Goal: Task Accomplishment & Management: Use online tool/utility

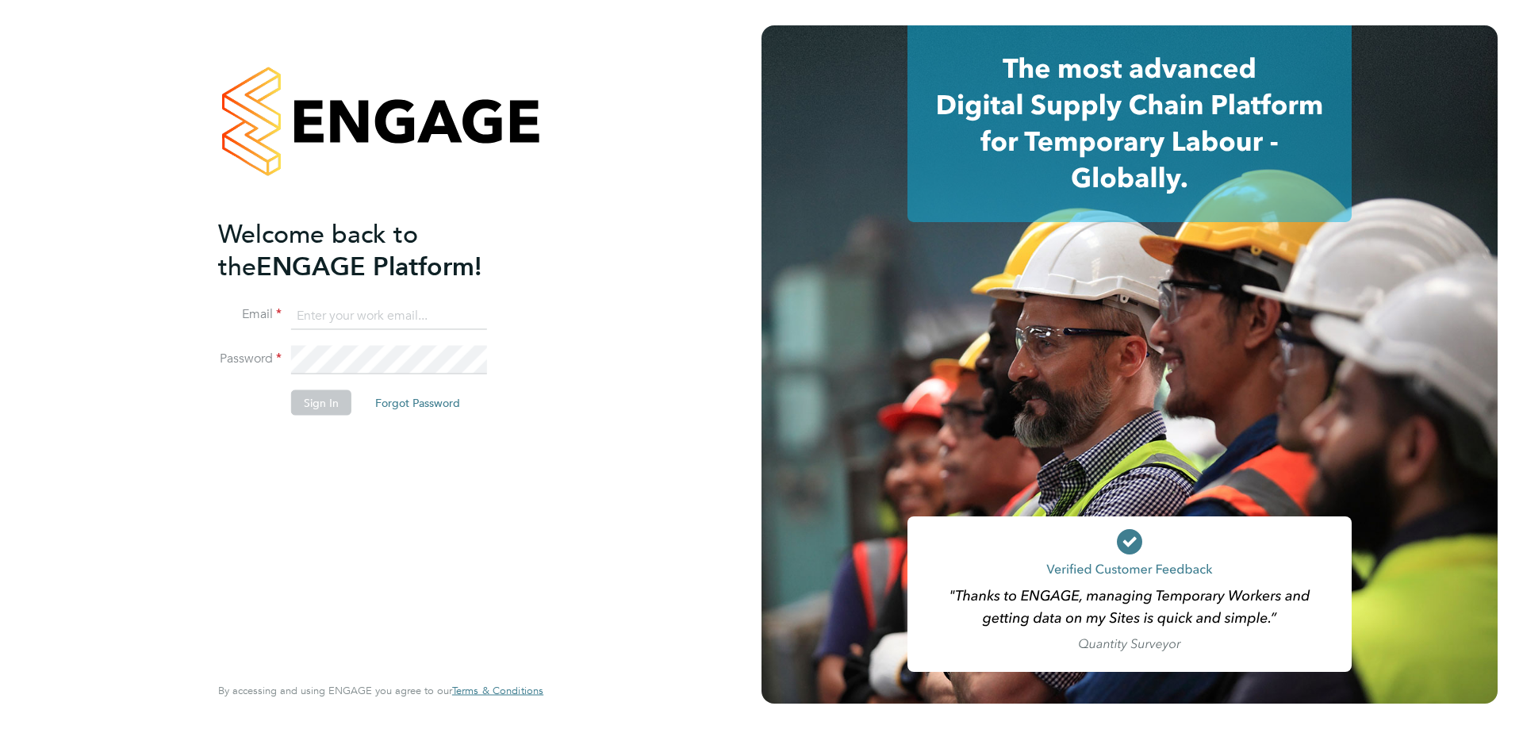
type input "nicola@hvacrecruitment.com"
click at [305, 393] on button "Sign In" at bounding box center [321, 401] width 60 height 25
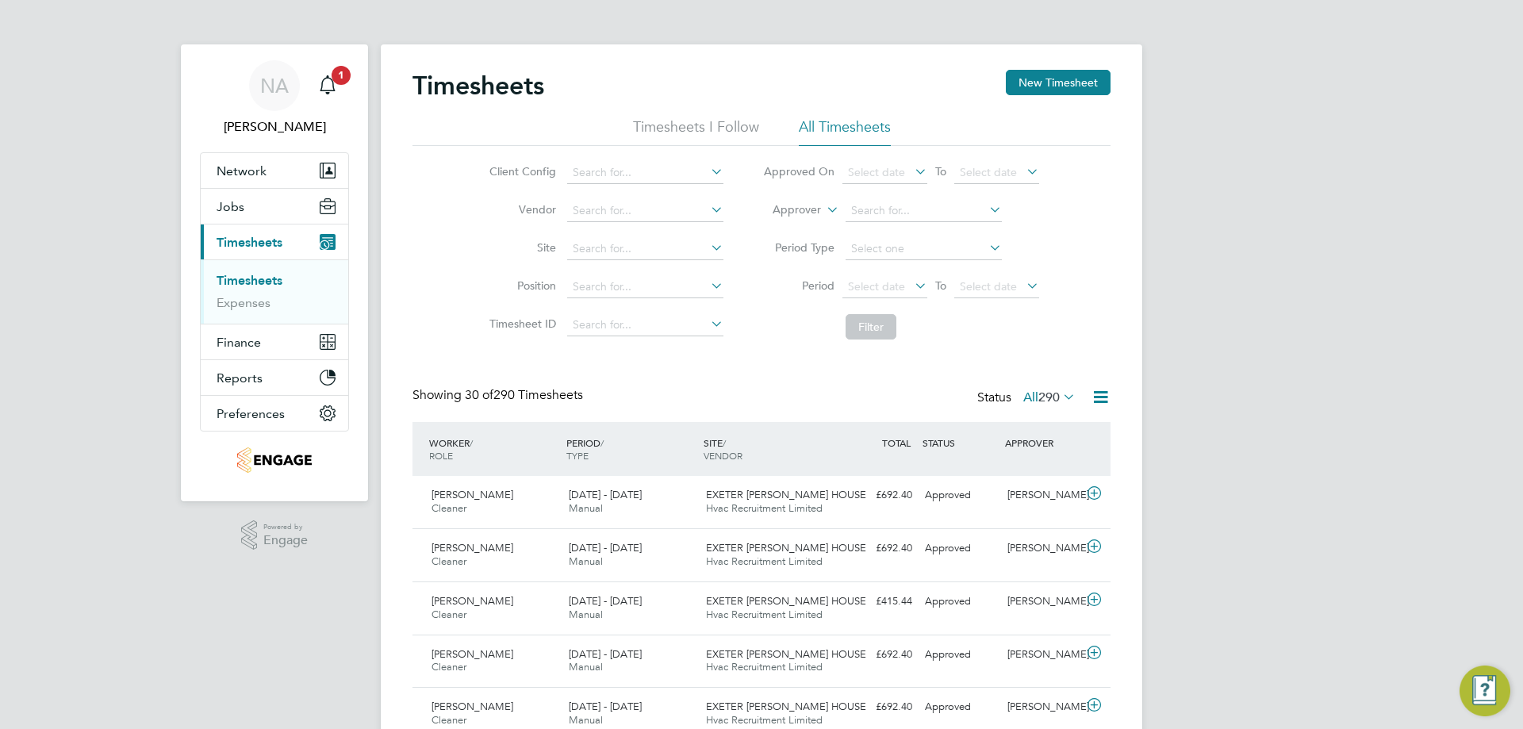
click at [259, 243] on span "Timesheets" at bounding box center [249, 242] width 66 height 15
click at [886, 175] on span "Select date" at bounding box center [876, 172] width 57 height 14
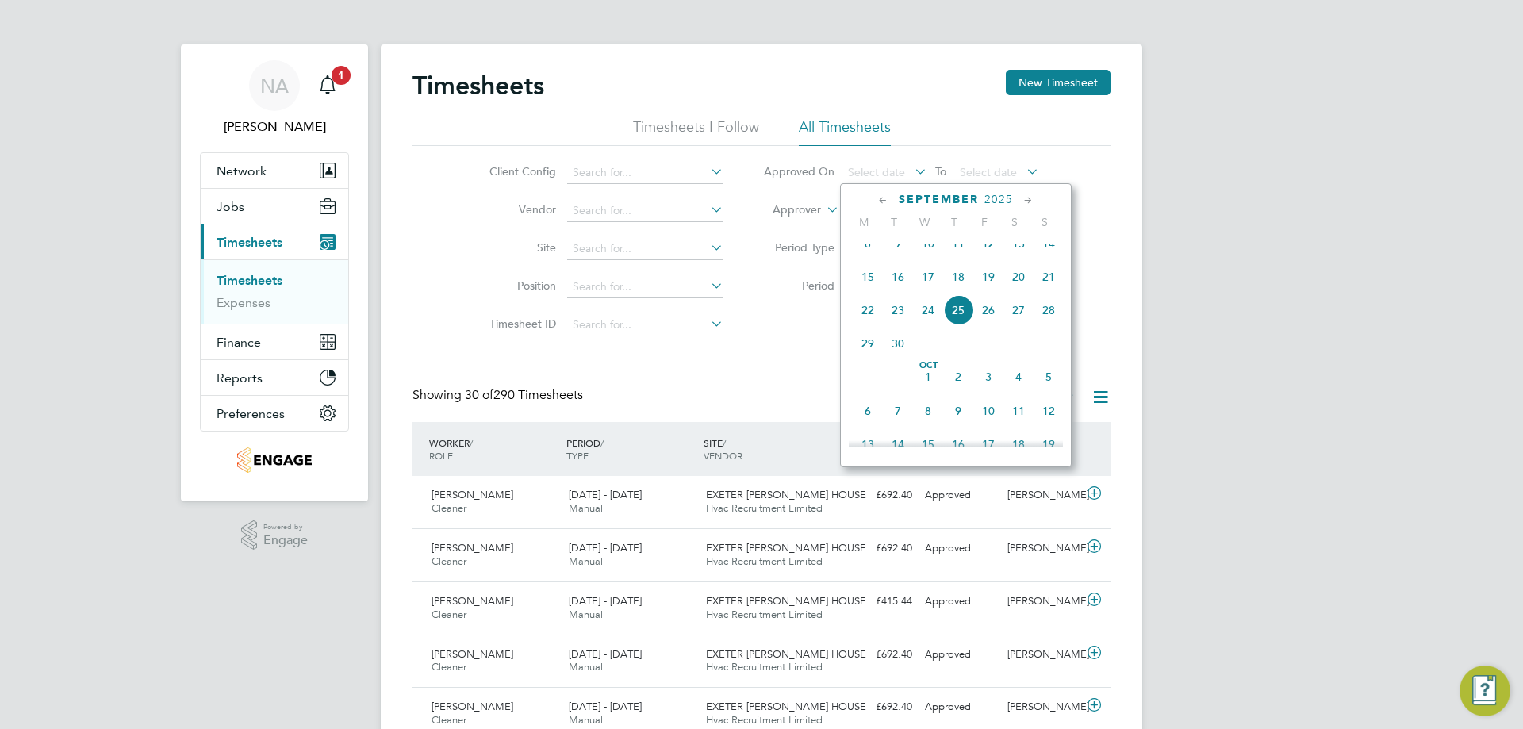
click at [883, 197] on icon at bounding box center [882, 200] width 15 height 17
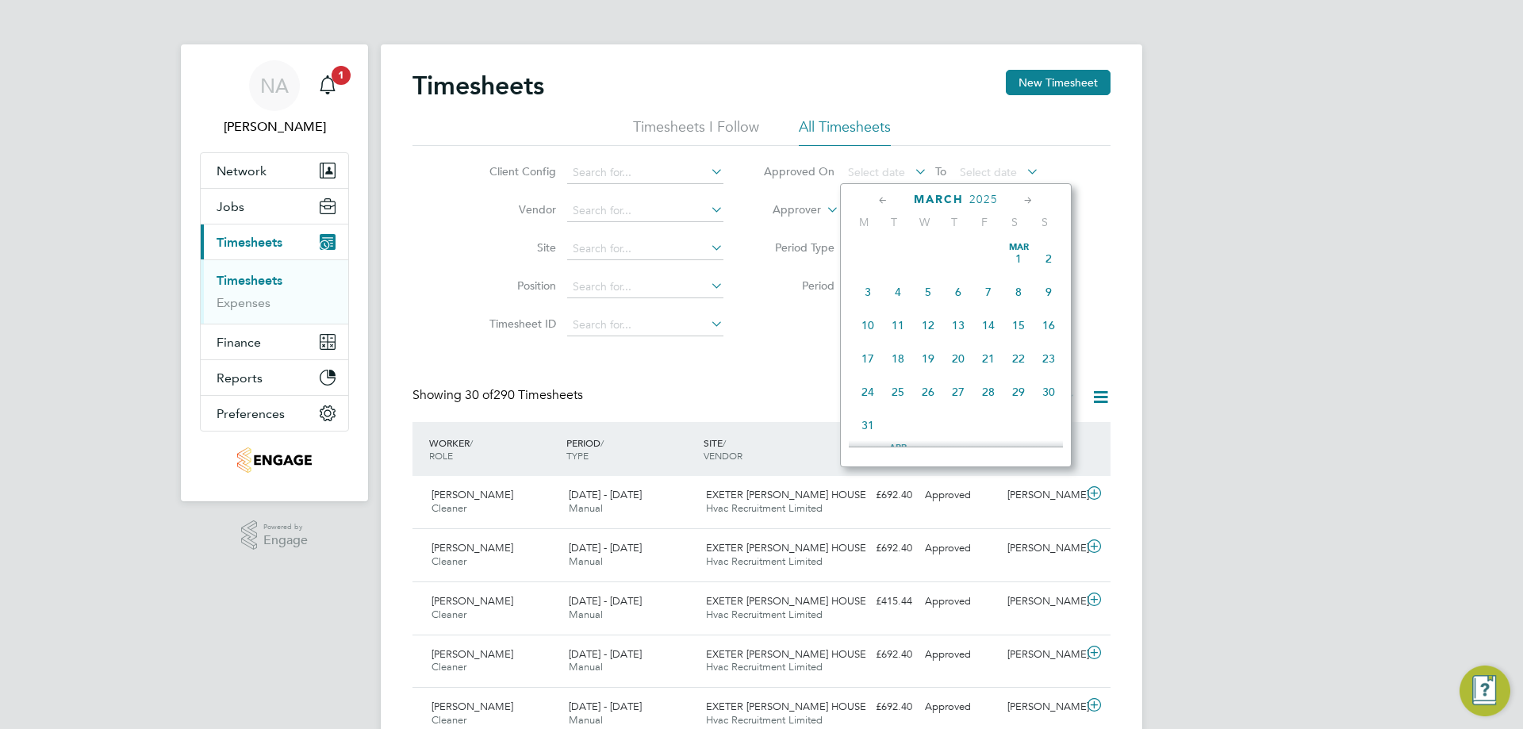
click at [883, 197] on icon at bounding box center [882, 200] width 15 height 17
click at [933, 257] on span "[DATE]" at bounding box center [928, 258] width 30 height 30
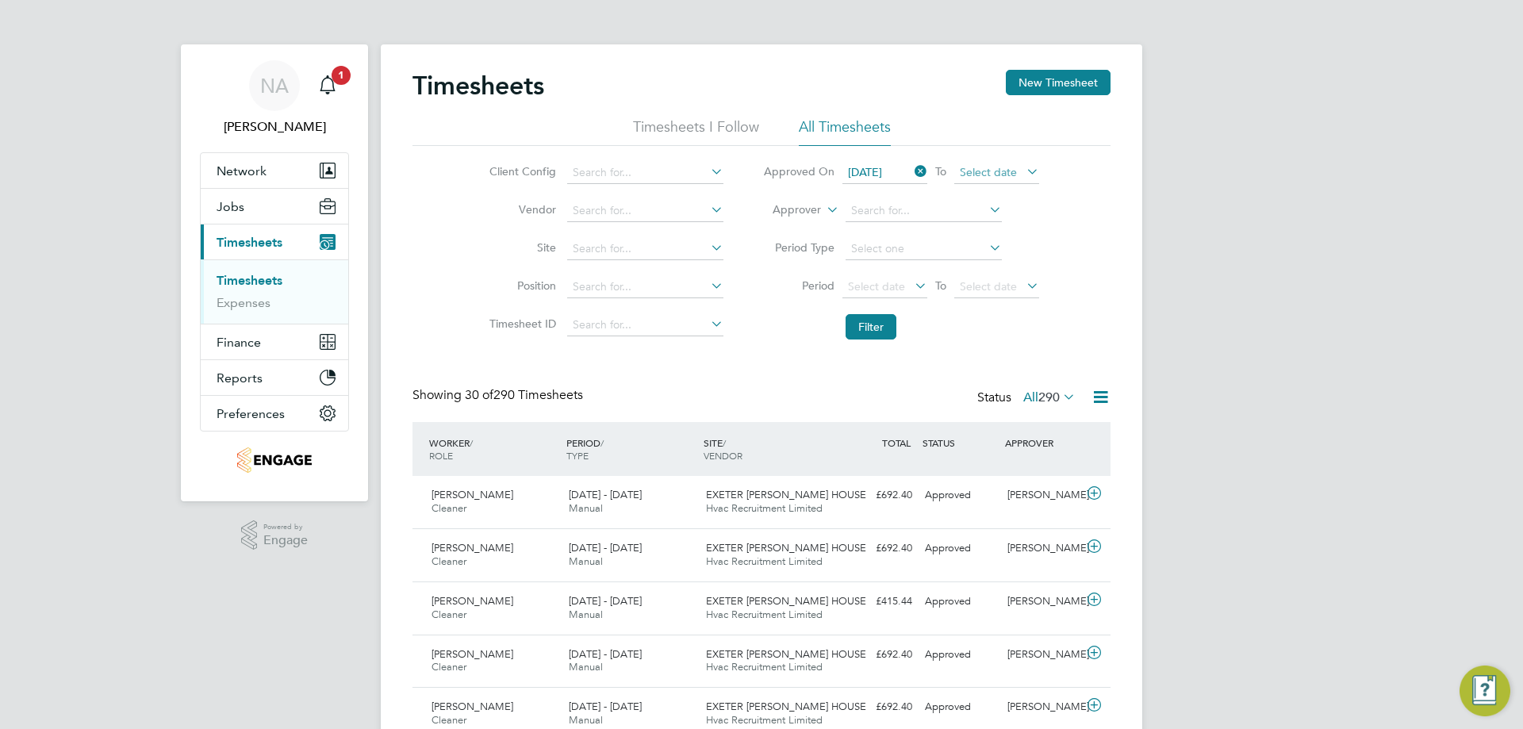
click at [1009, 171] on span "Select date" at bounding box center [988, 172] width 57 height 14
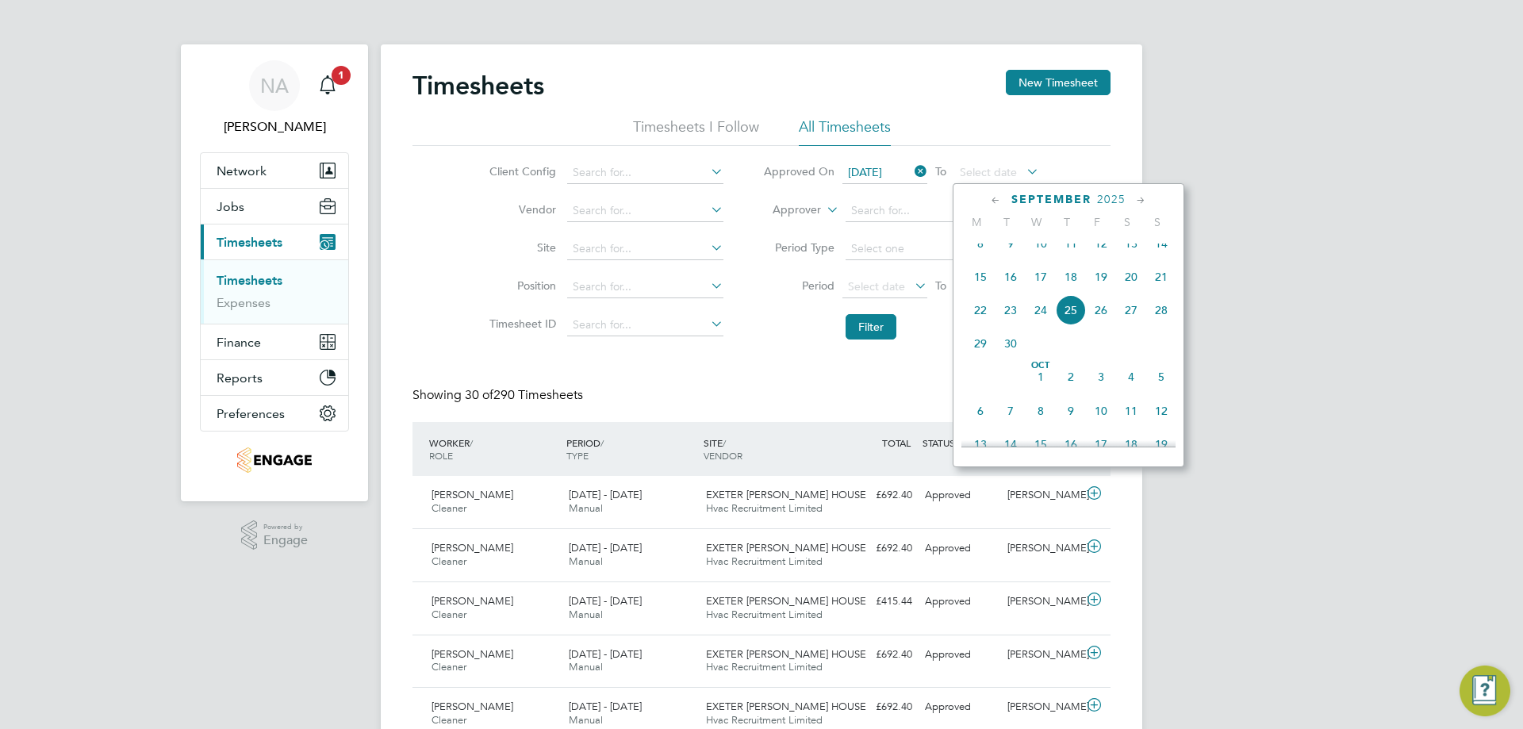
click at [1002, 196] on icon at bounding box center [995, 200] width 15 height 17
click at [998, 199] on icon at bounding box center [995, 200] width 15 height 17
click at [1165, 324] on span "18" at bounding box center [1161, 325] width 30 height 30
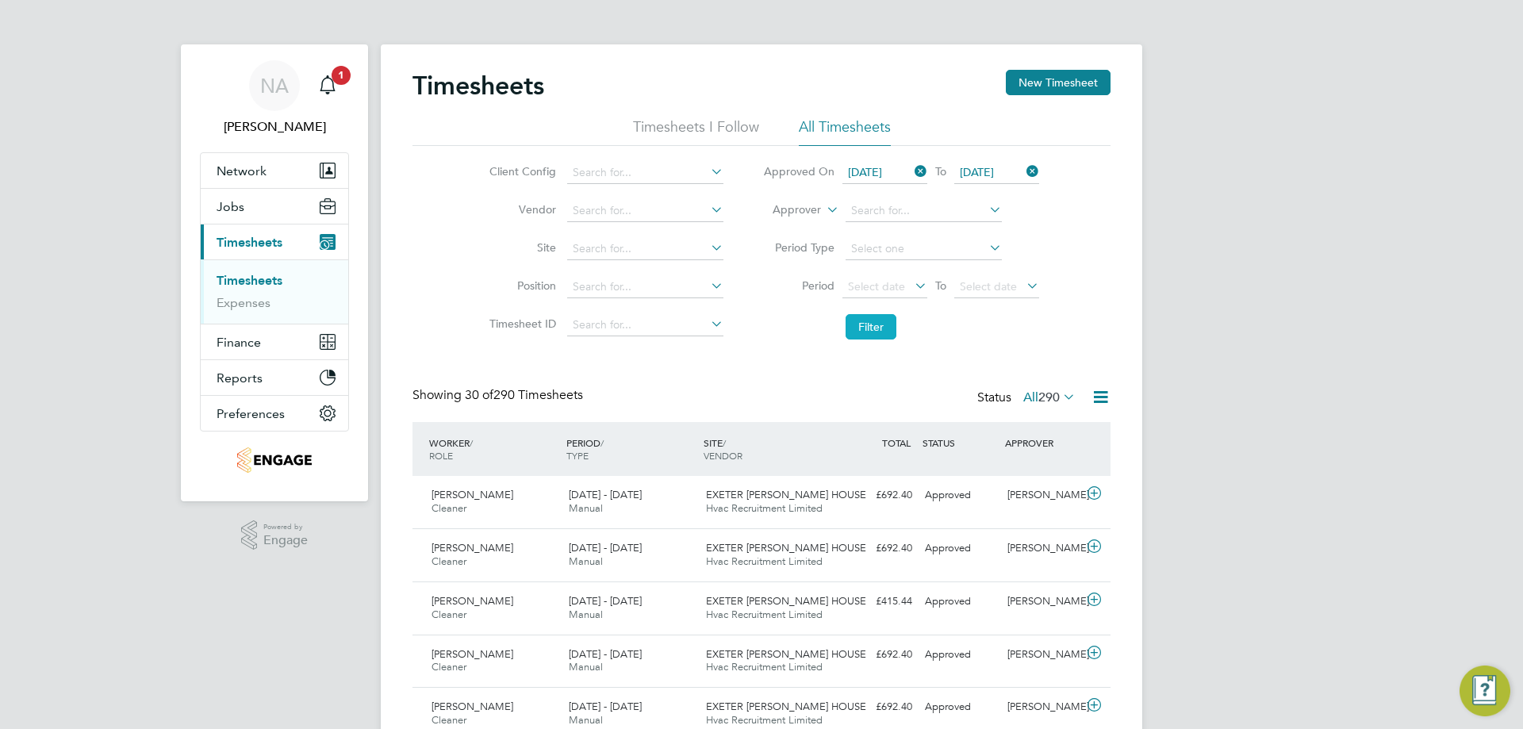
click at [870, 324] on button "Filter" at bounding box center [870, 326] width 51 height 25
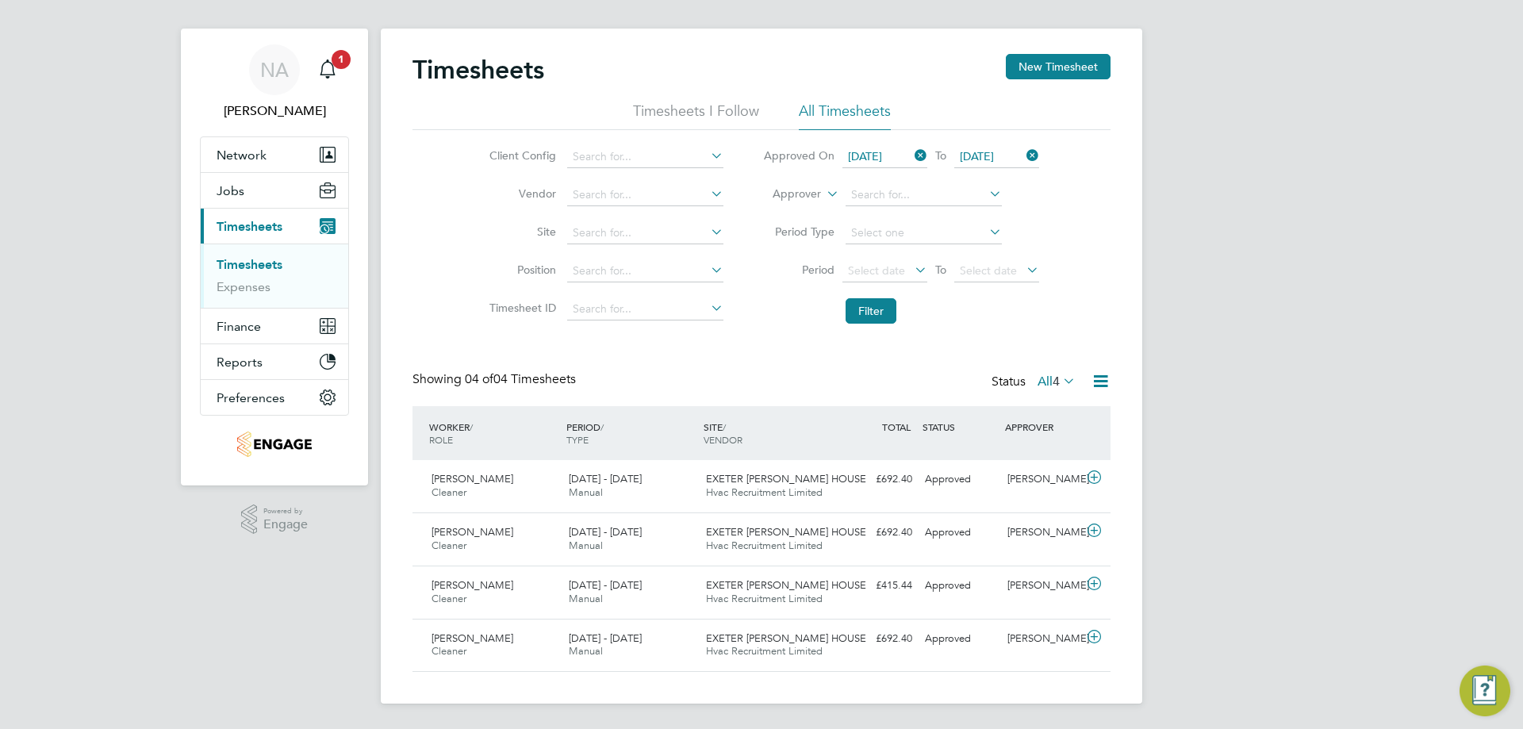
click at [1220, 337] on div "NA Nicola Arch Notifications 1 Applications: Network Team Members Businesses Si…" at bounding box center [761, 356] width 1523 height 745
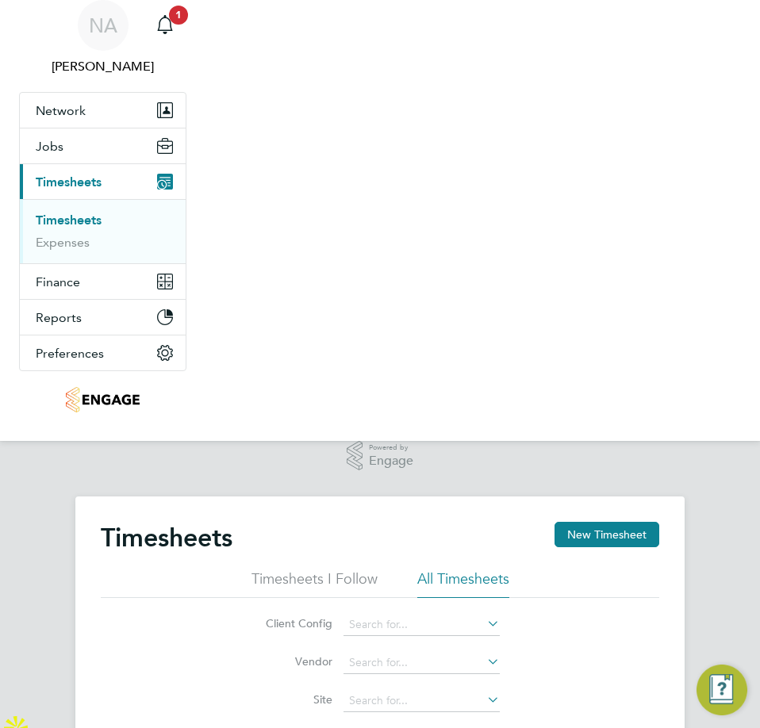
scroll to position [40, 109]
click at [462, 248] on nav "NA Nicola Arch Notifications 1 Applications: Network Team Members Businesses Si…" at bounding box center [380, 212] width 760 height 457
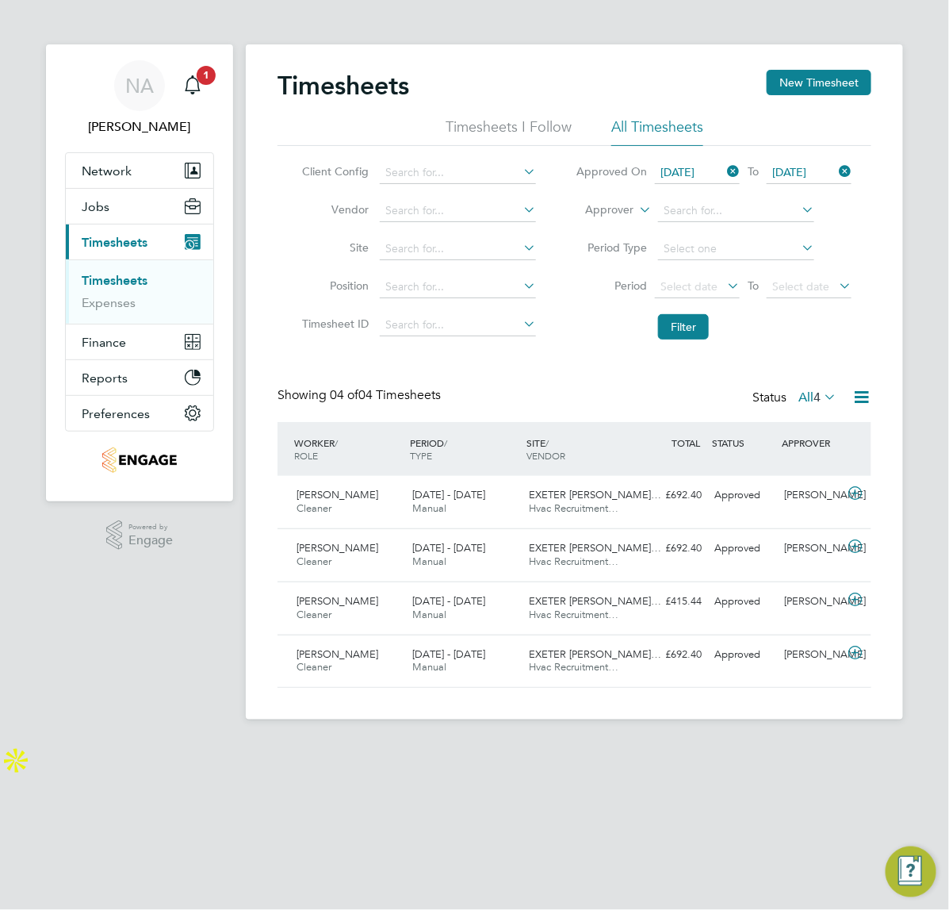
scroll to position [40, 117]
click at [202, 86] on div "Main navigation" at bounding box center [193, 86] width 32 height 32
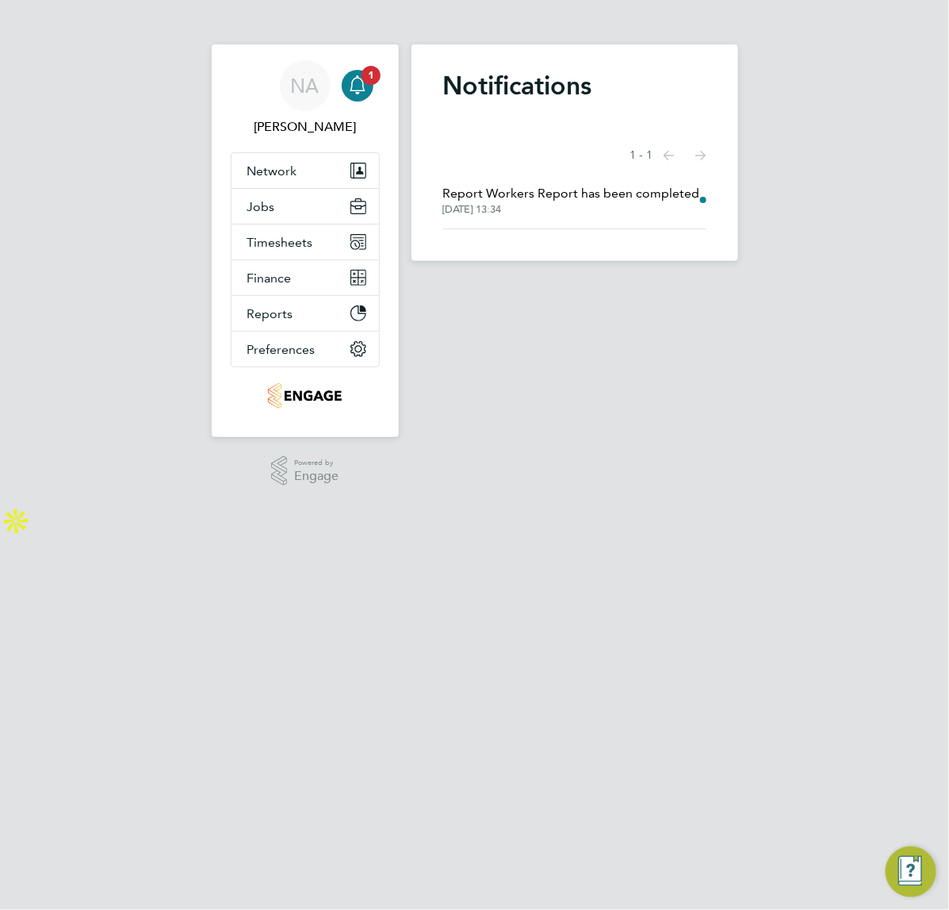
click at [501, 203] on span "04 Jun 2025, 13:34" at bounding box center [571, 209] width 257 height 13
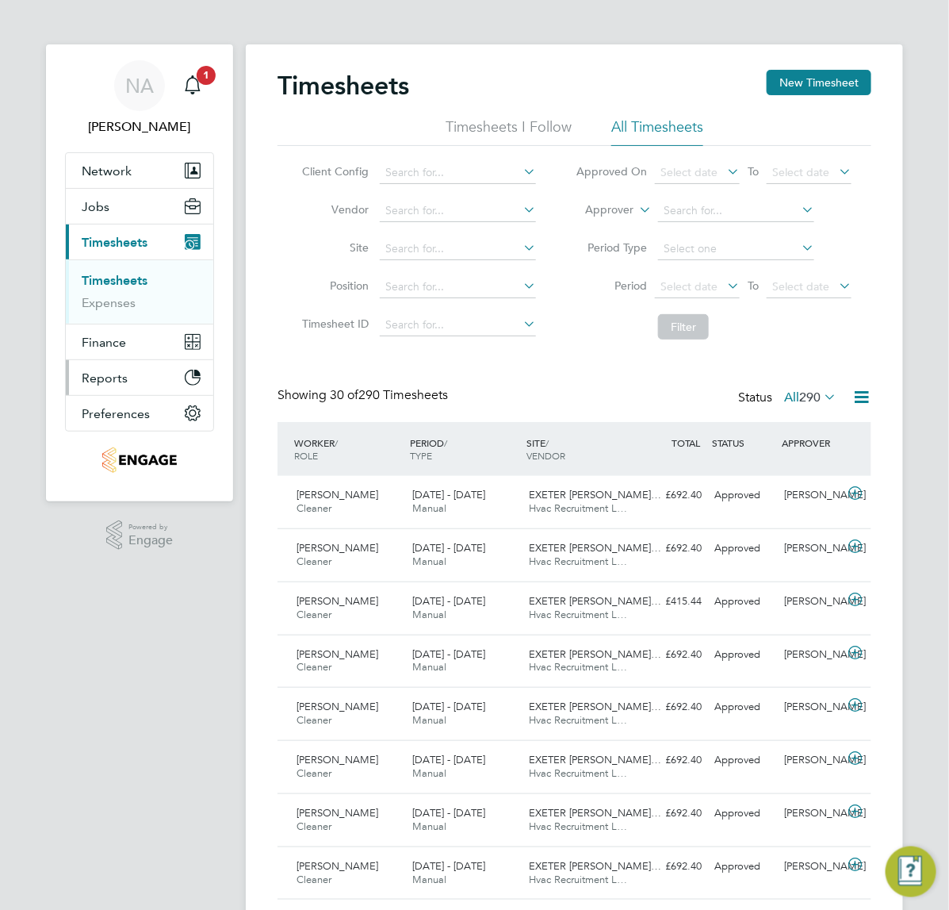
click at [135, 374] on button "Reports" at bounding box center [139, 377] width 147 height 35
click at [136, 347] on link "Margin Report" at bounding box center [124, 351] width 85 height 15
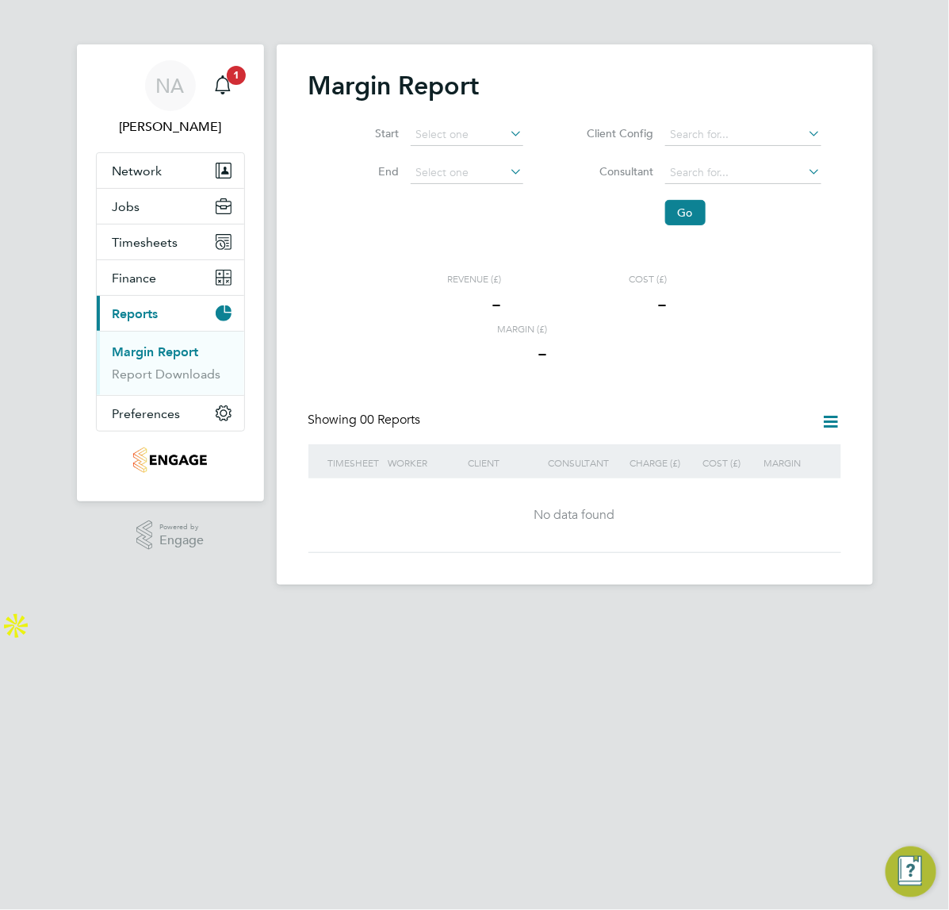
click at [508, 129] on icon at bounding box center [508, 133] width 0 height 22
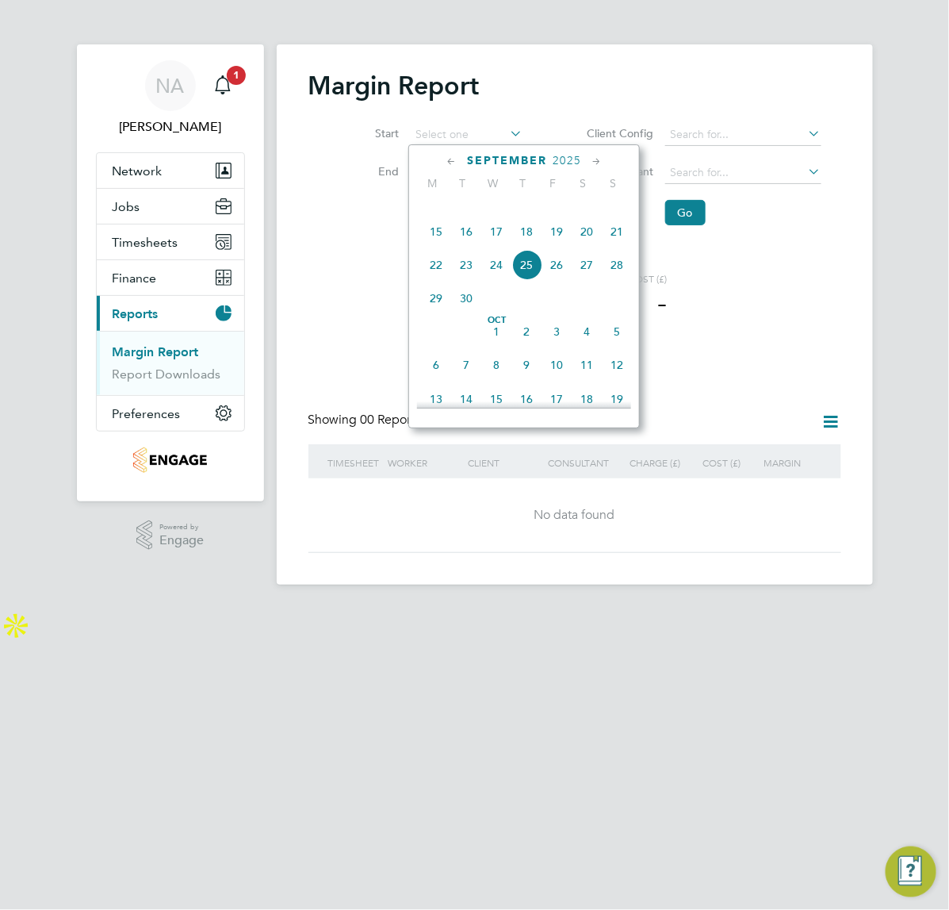
click at [452, 157] on icon at bounding box center [451, 161] width 15 height 17
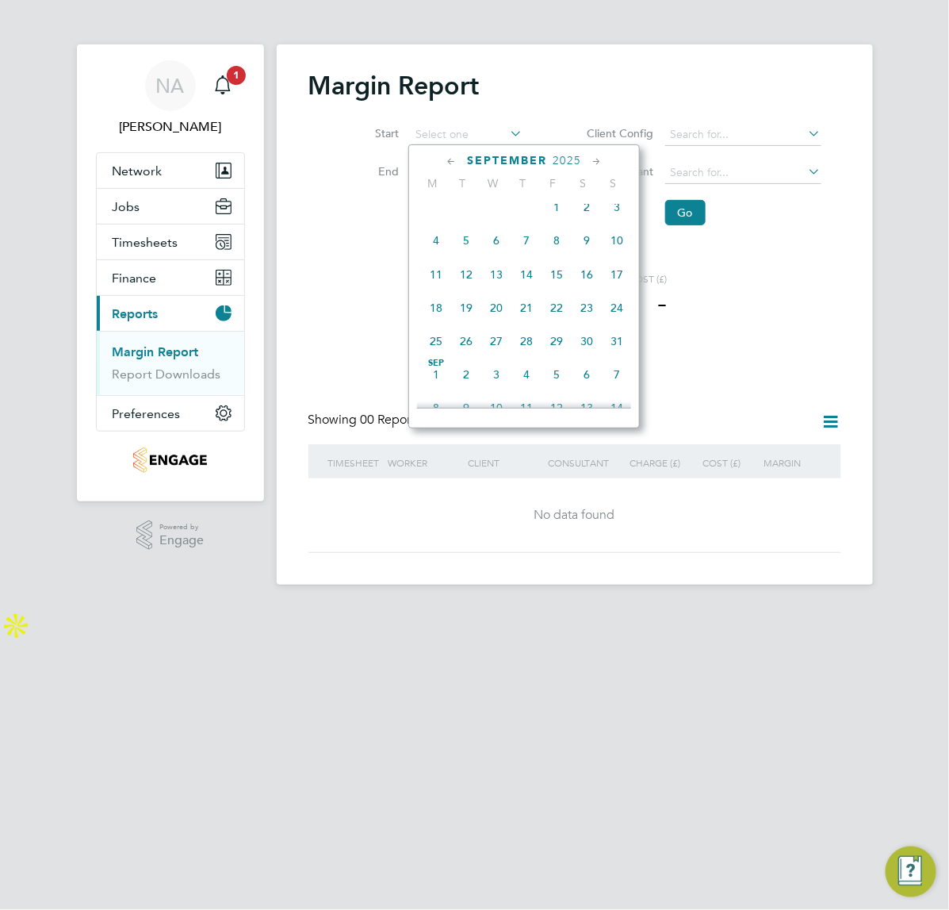
click at [452, 157] on icon at bounding box center [451, 161] width 15 height 17
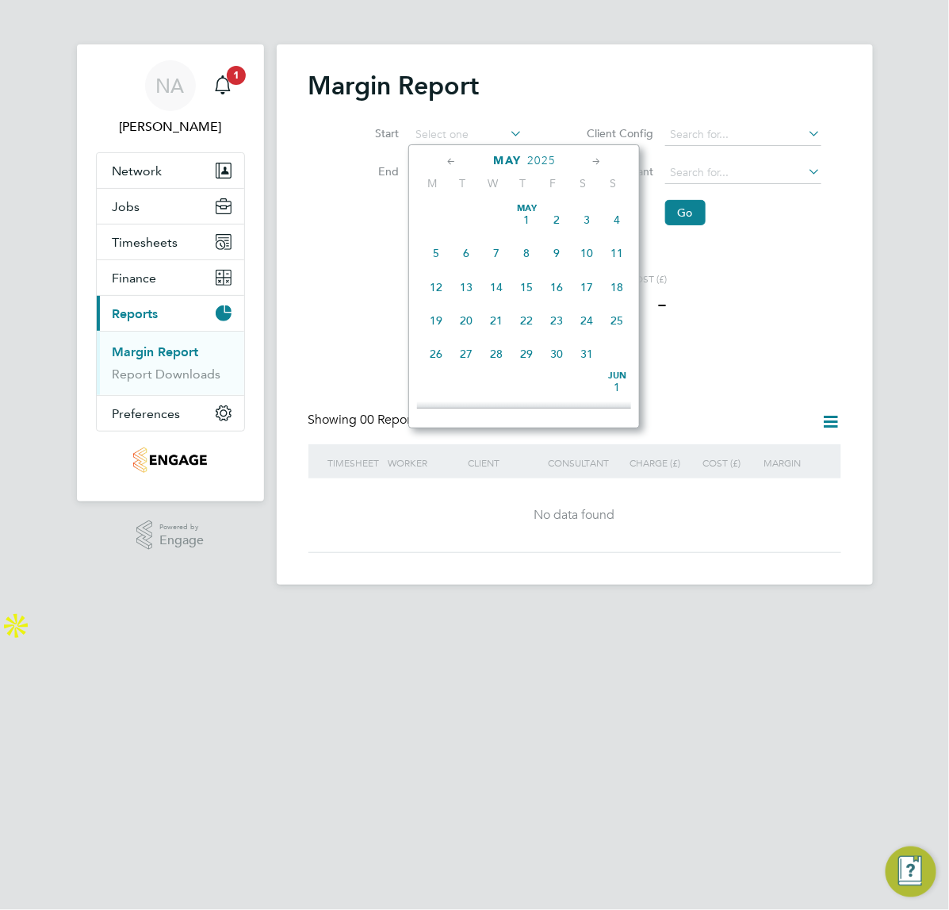
click at [452, 157] on icon at bounding box center [451, 161] width 15 height 17
click at [498, 226] on span "[DATE]" at bounding box center [496, 220] width 30 height 30
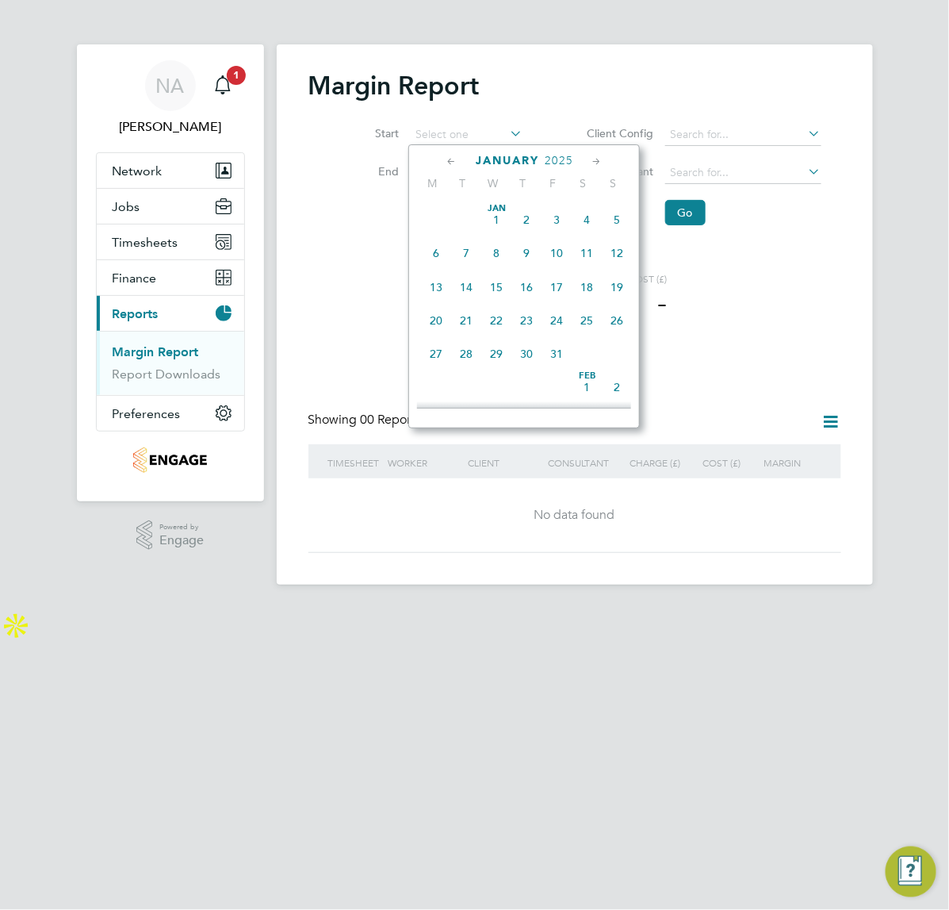
type input "[DATE]"
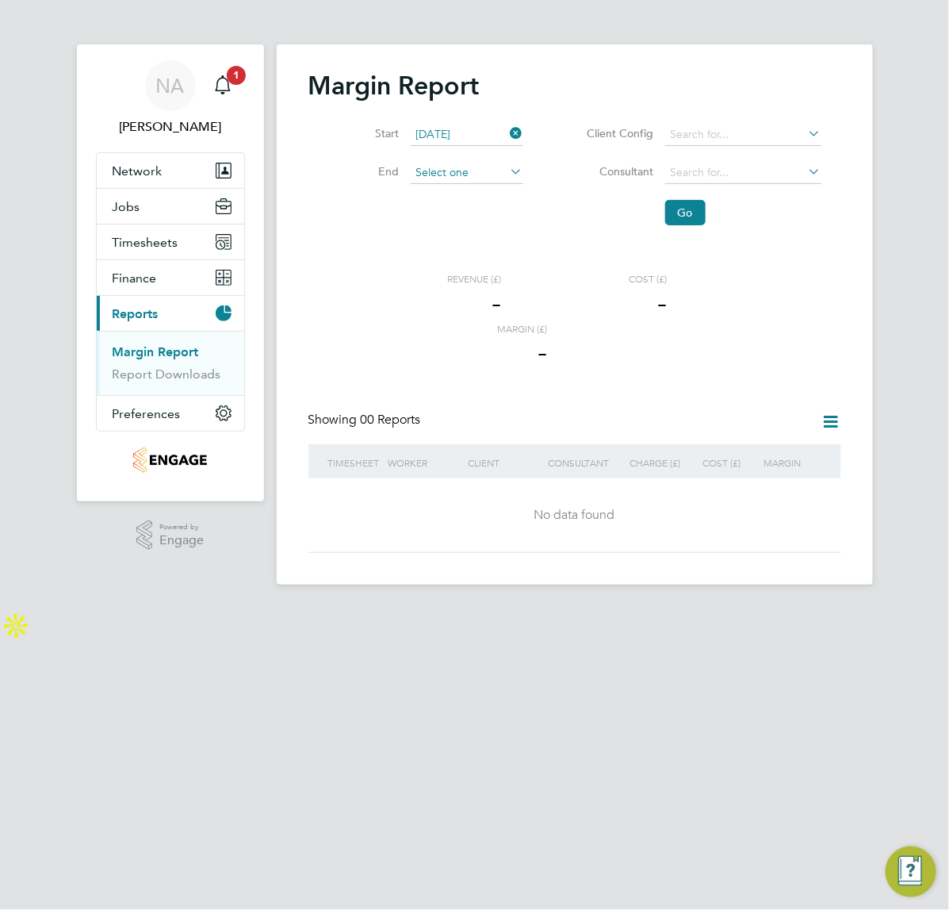
click at [496, 164] on input at bounding box center [467, 173] width 113 height 22
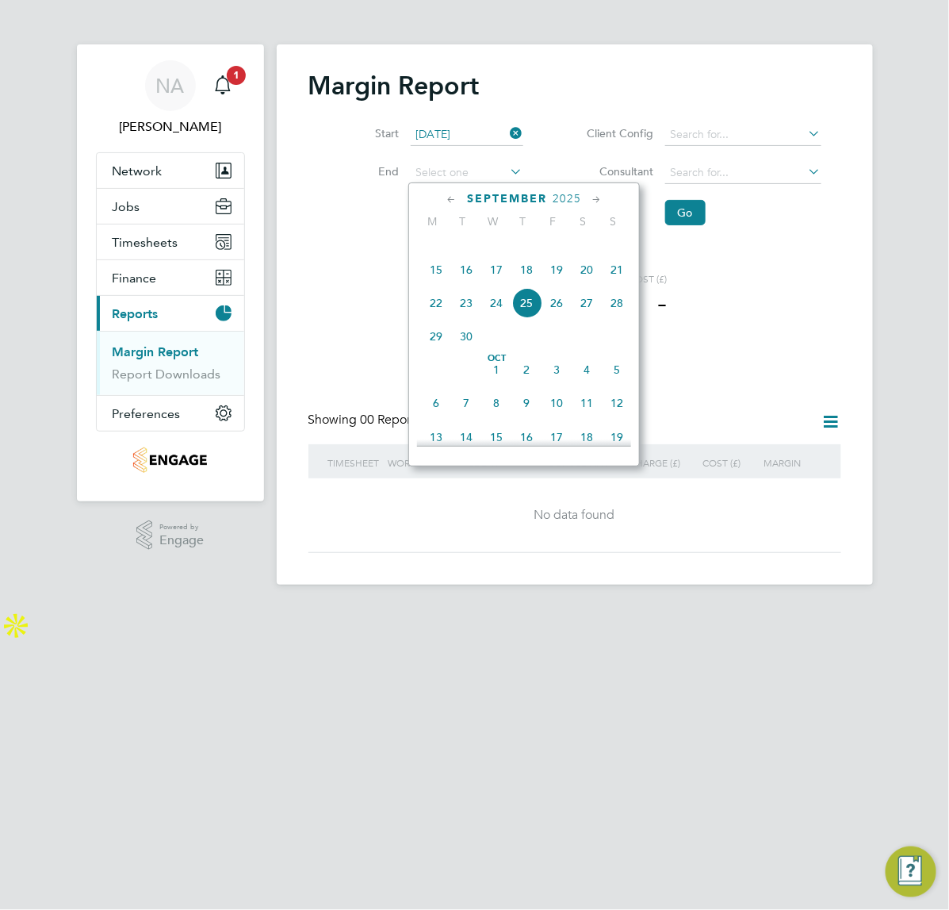
click at [456, 198] on icon at bounding box center [451, 199] width 15 height 17
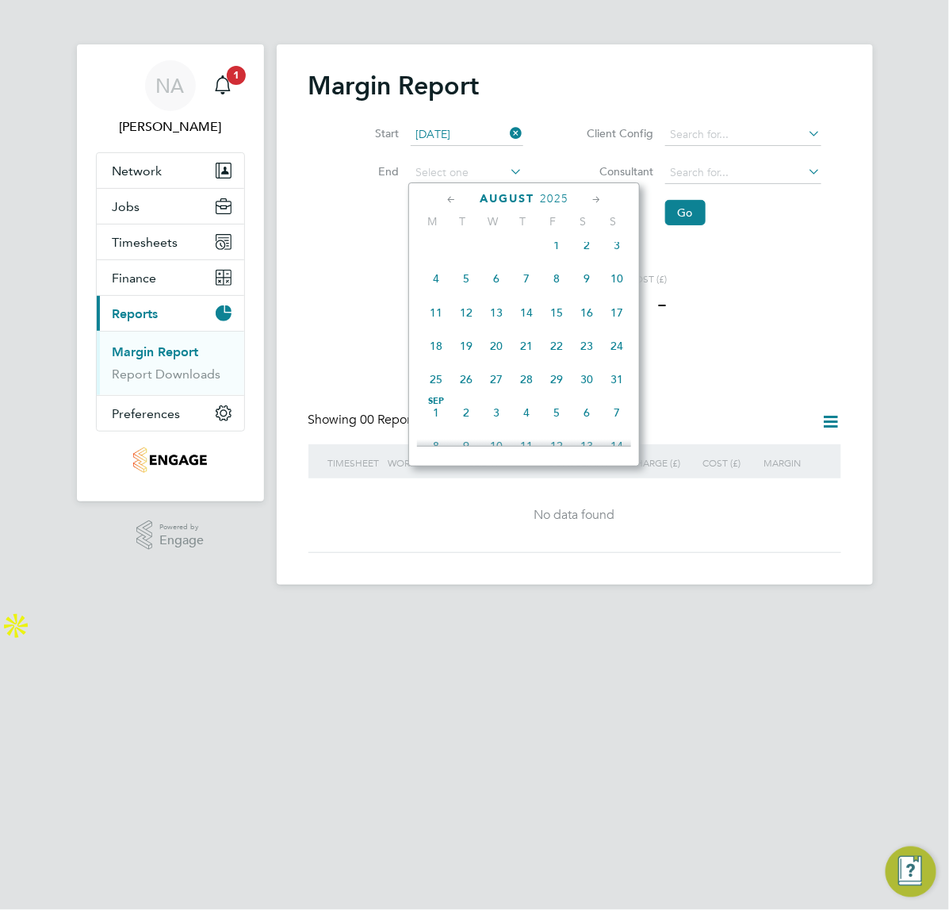
click at [456, 198] on icon at bounding box center [451, 199] width 15 height 17
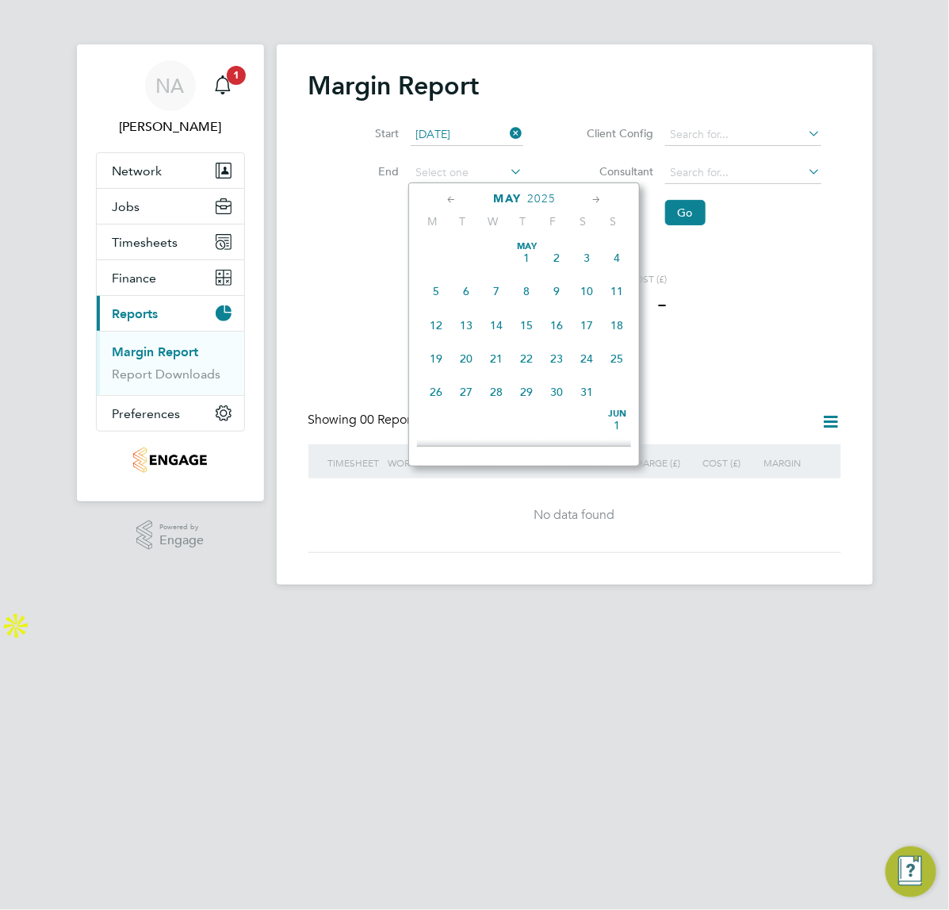
click at [625, 323] on span "18" at bounding box center [617, 325] width 30 height 30
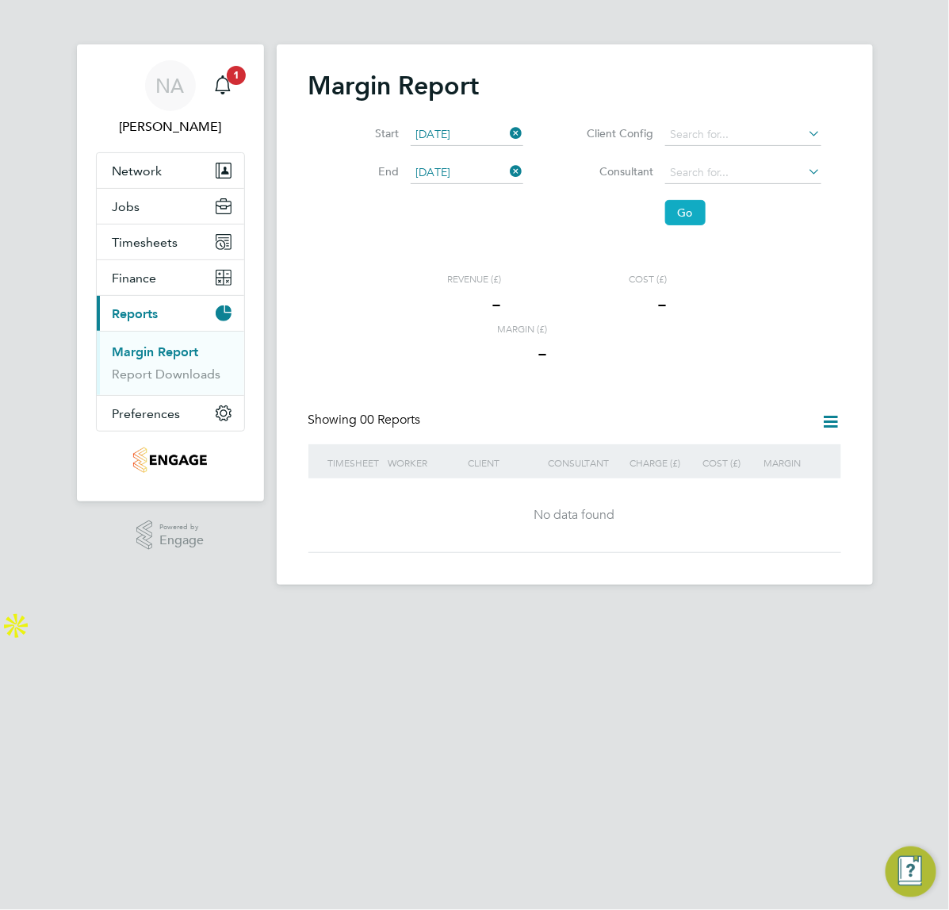
click at [694, 213] on button "Go" at bounding box center [685, 212] width 40 height 25
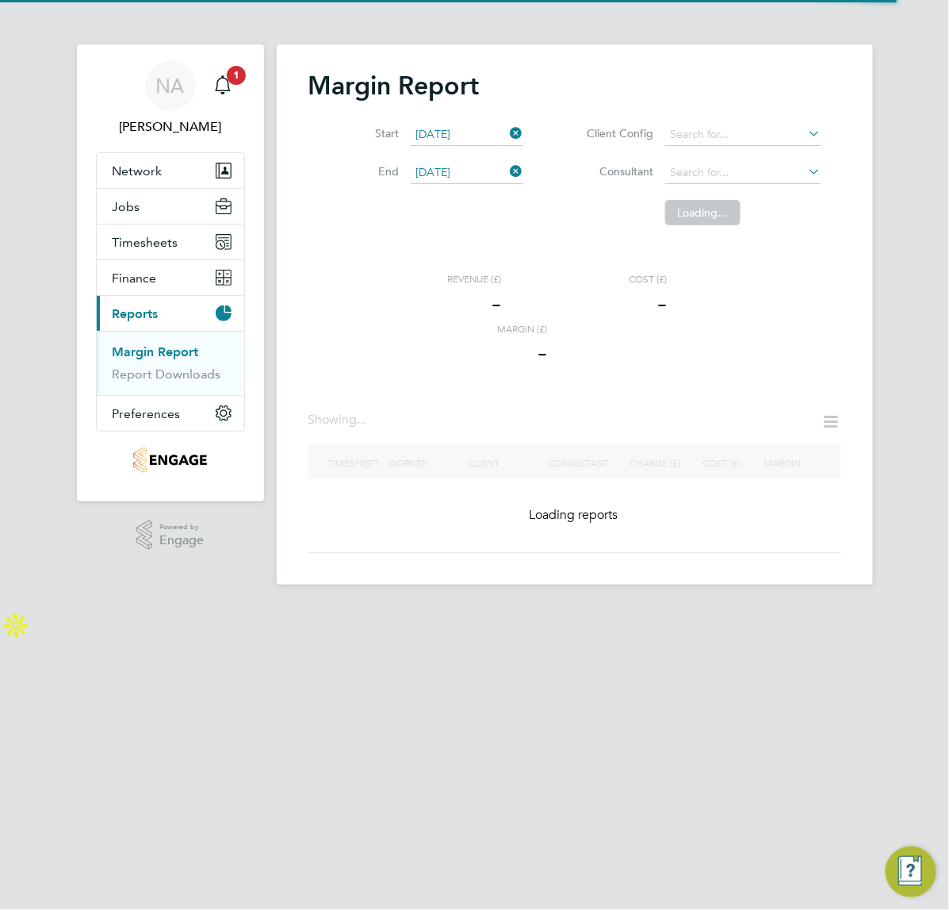
click at [933, 22] on div "NA Nicola Arch Notifications 1 Applications: Network Team Members Businesses Si…" at bounding box center [474, 305] width 949 height 610
click at [924, 17] on div "NA Nicola Arch Notifications 1 Applications: Network Team Members Businesses Si…" at bounding box center [474, 305] width 949 height 610
click at [147, 351] on link "Margin Report" at bounding box center [156, 351] width 86 height 15
click at [494, 173] on input "[DATE]" at bounding box center [467, 173] width 113 height 22
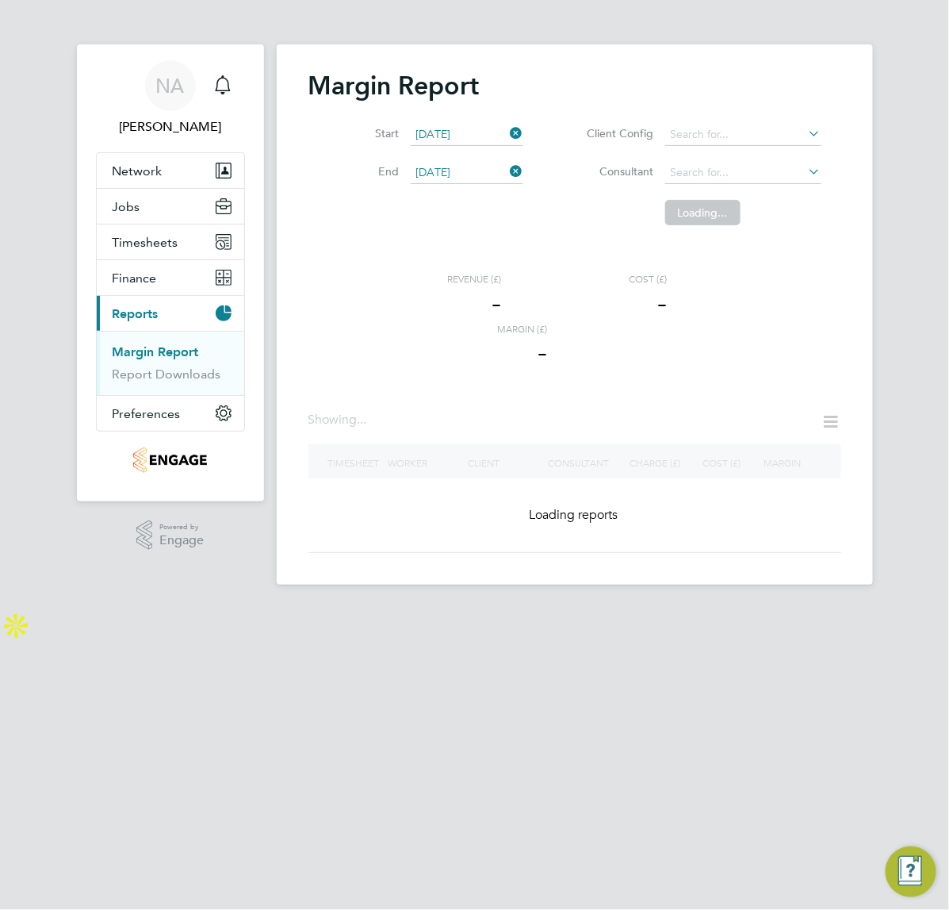
scroll to position [556, 0]
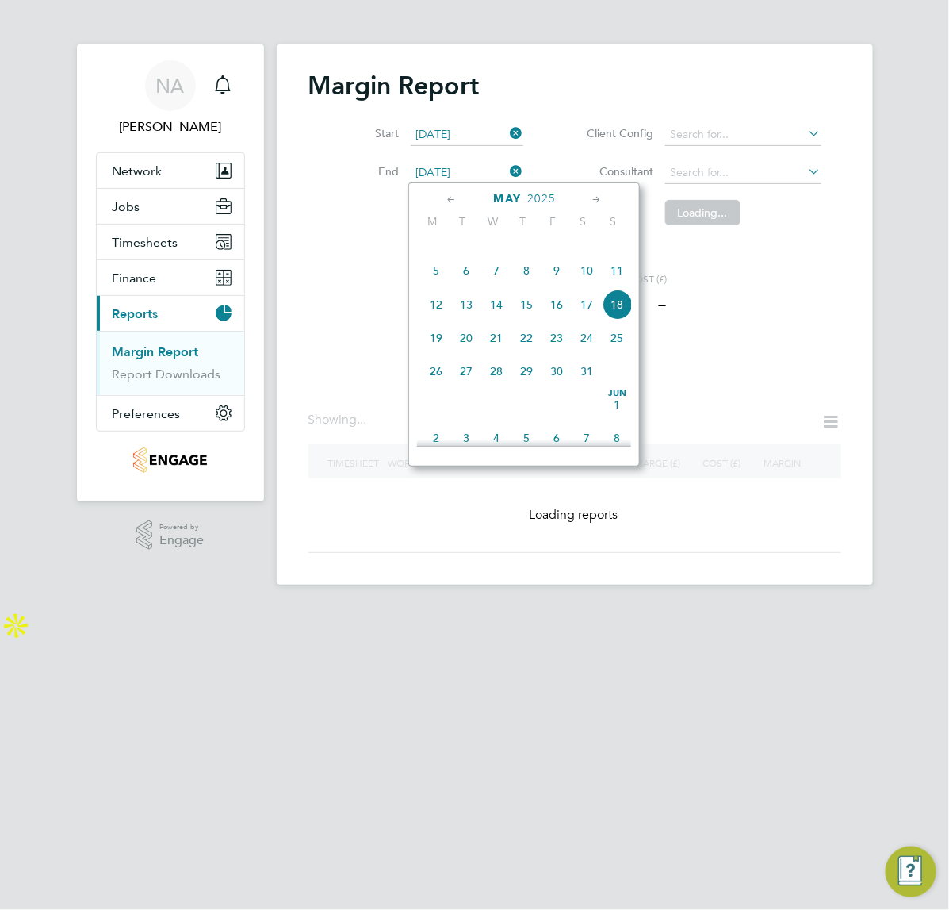
click at [619, 353] on span "25" at bounding box center [617, 338] width 30 height 30
type input "25 May 2025"
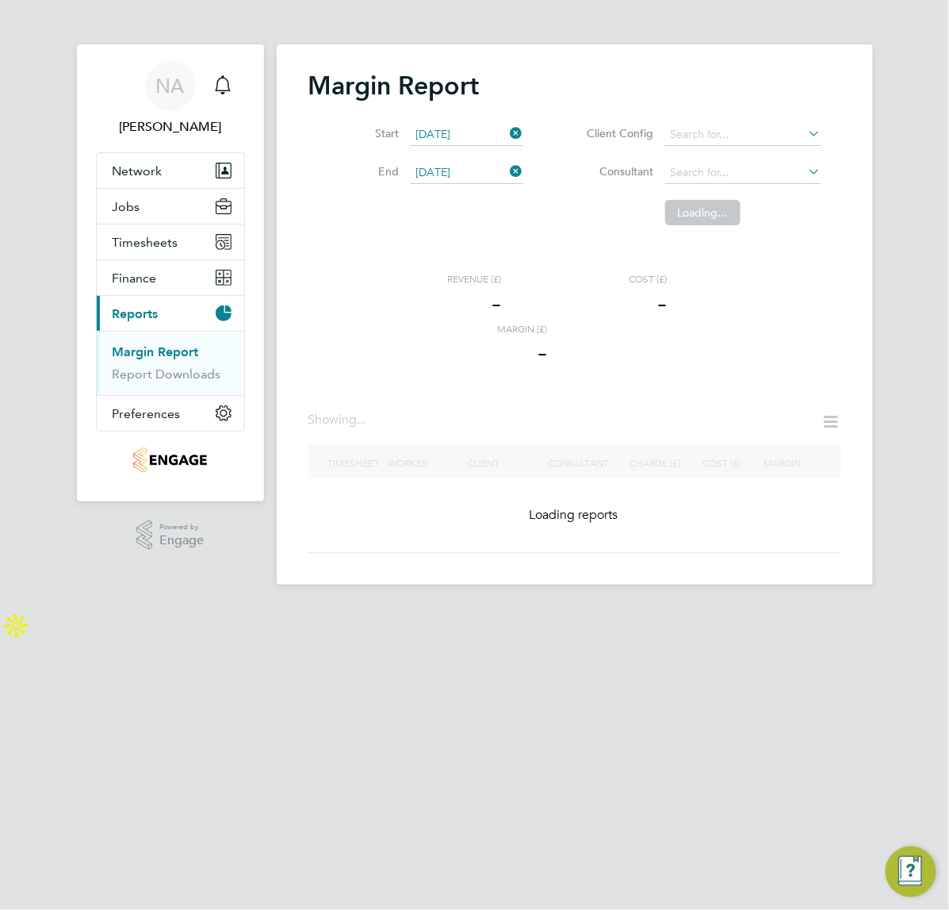
click at [144, 358] on link "Margin Report" at bounding box center [156, 351] width 86 height 15
click at [136, 202] on span "Jobs" at bounding box center [127, 206] width 28 height 15
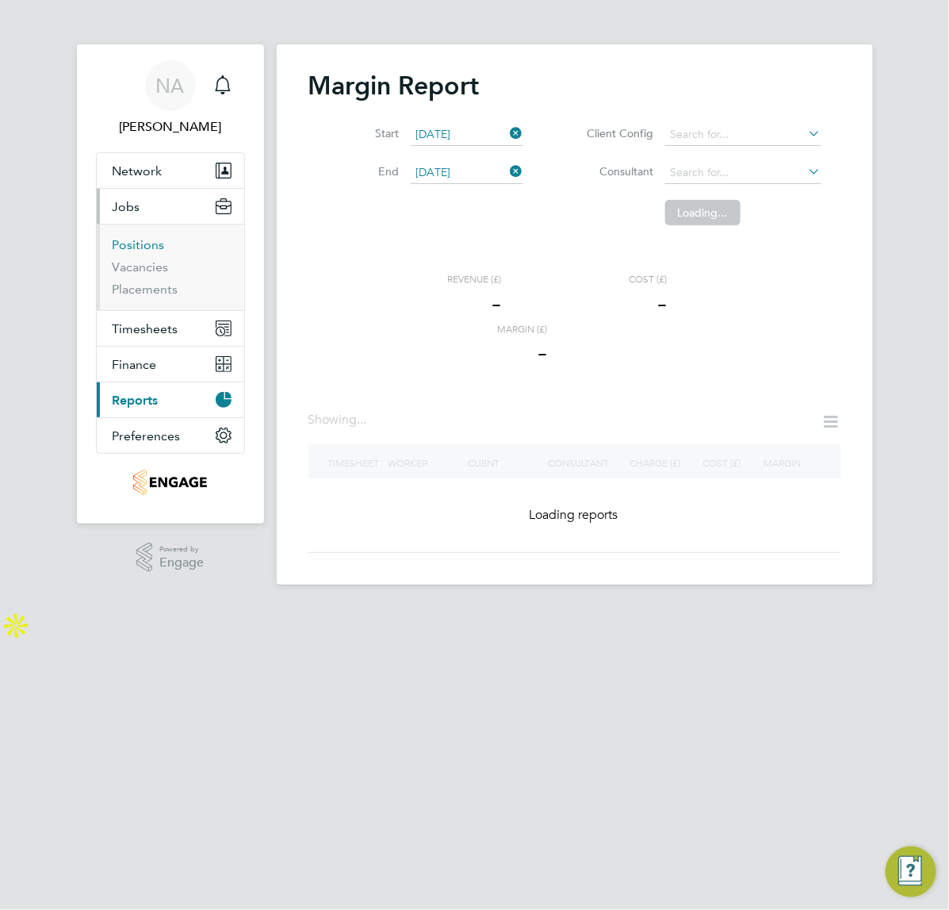
click at [128, 247] on link "Positions" at bounding box center [139, 244] width 52 height 15
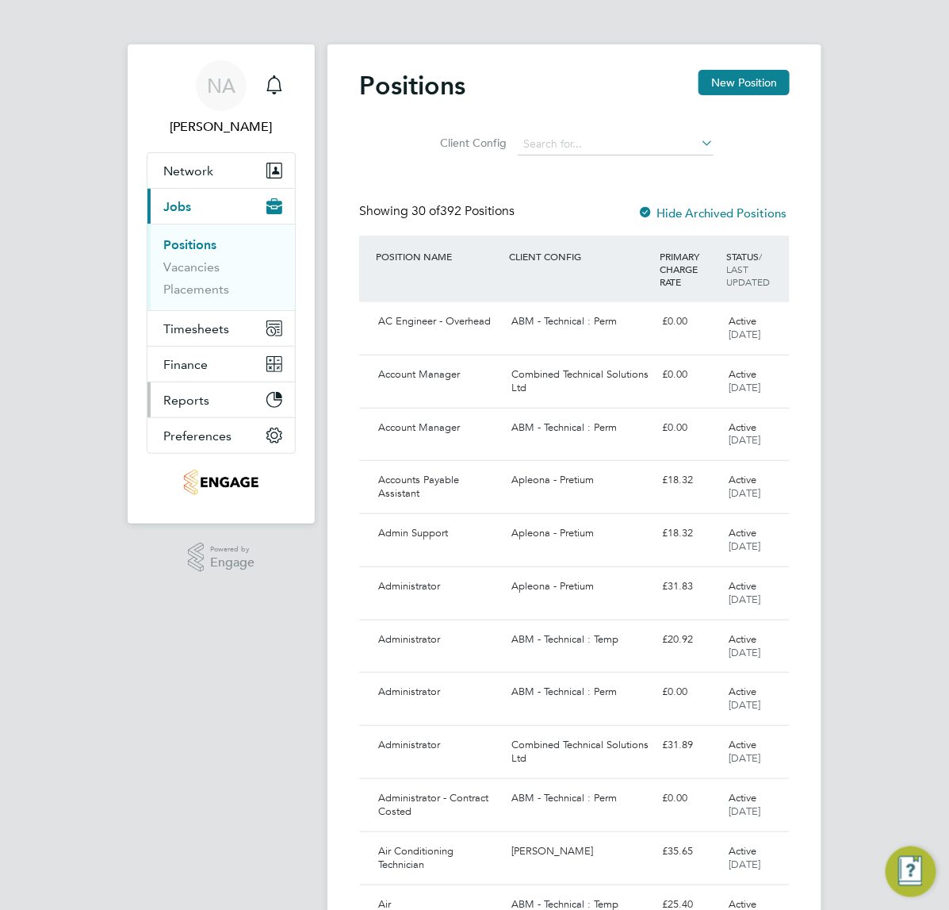
click at [176, 406] on span "Reports" at bounding box center [186, 400] width 46 height 15
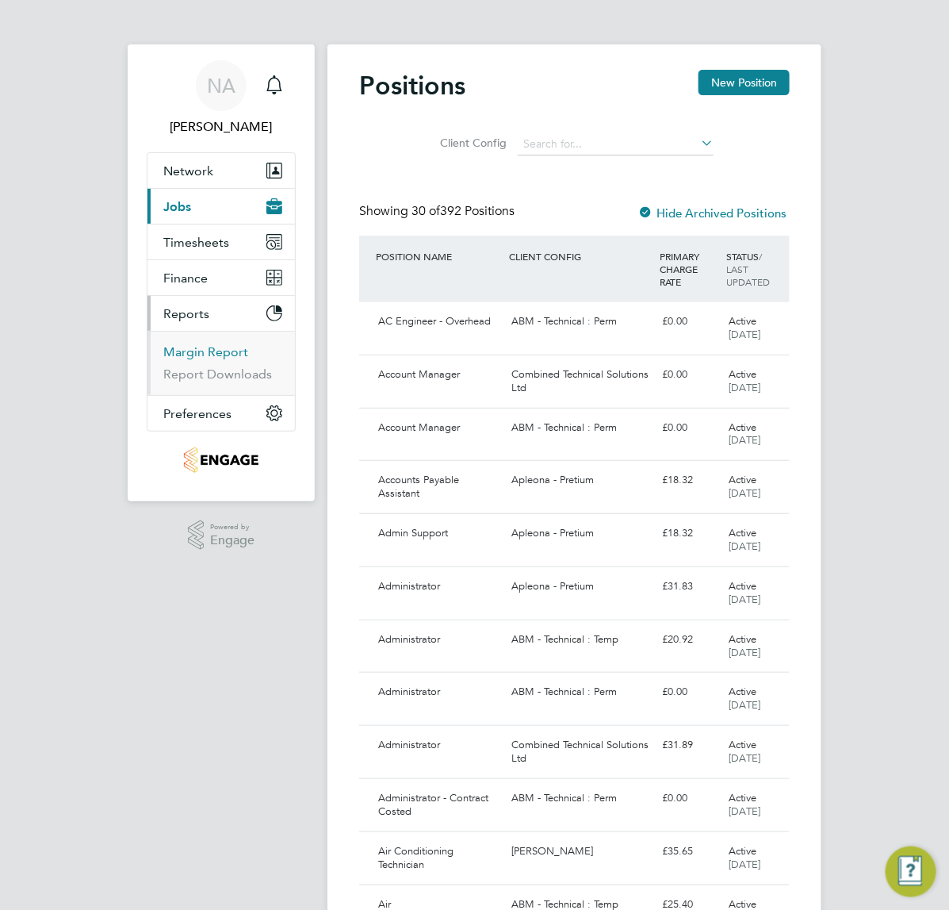
click at [185, 345] on link "Margin Report" at bounding box center [205, 351] width 85 height 15
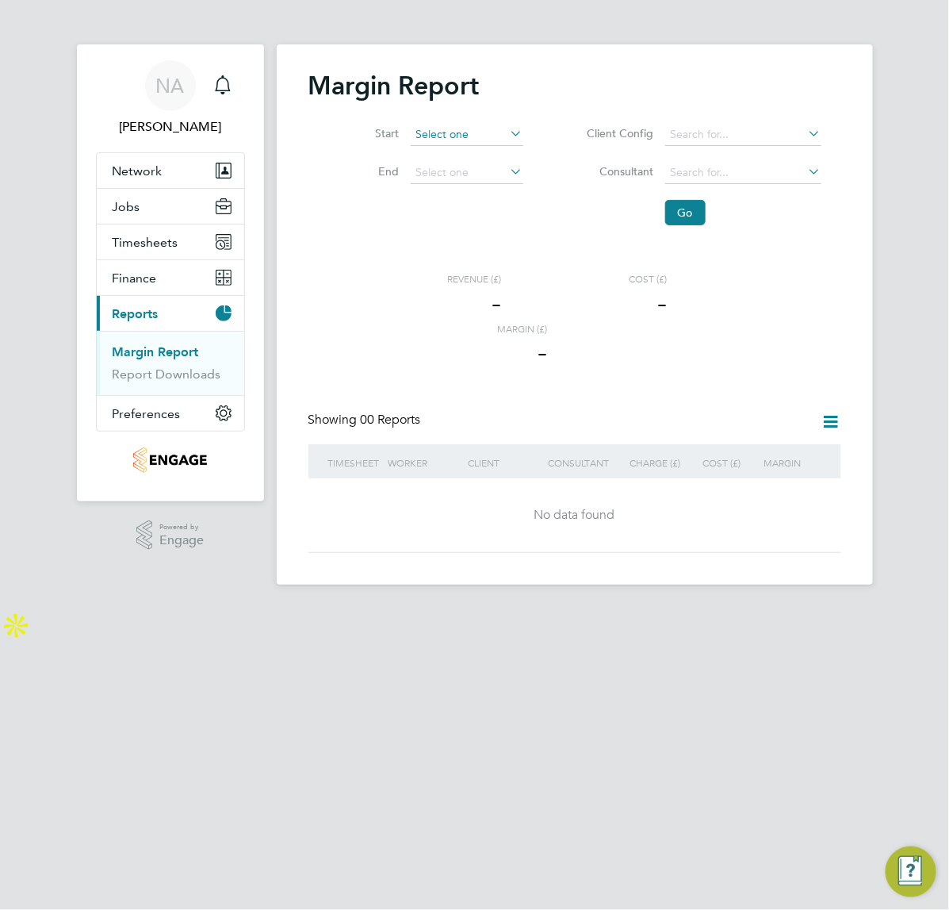
click at [482, 125] on input at bounding box center [467, 135] width 113 height 22
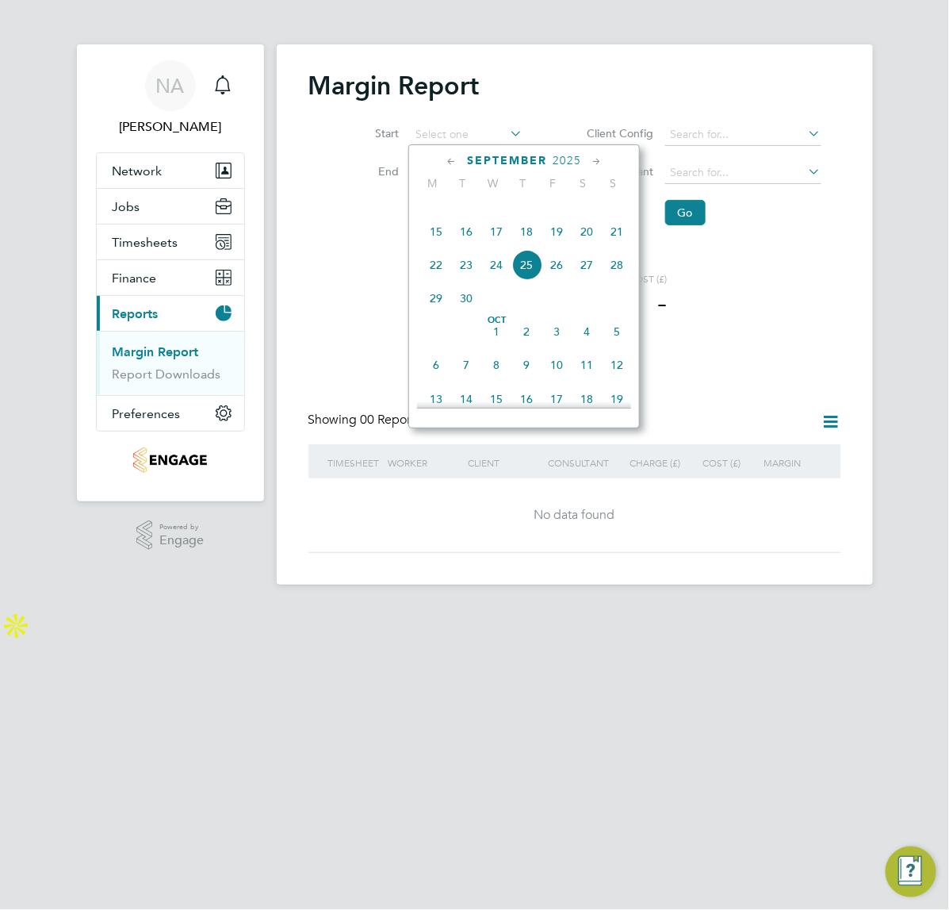
click at [450, 161] on icon at bounding box center [451, 161] width 15 height 17
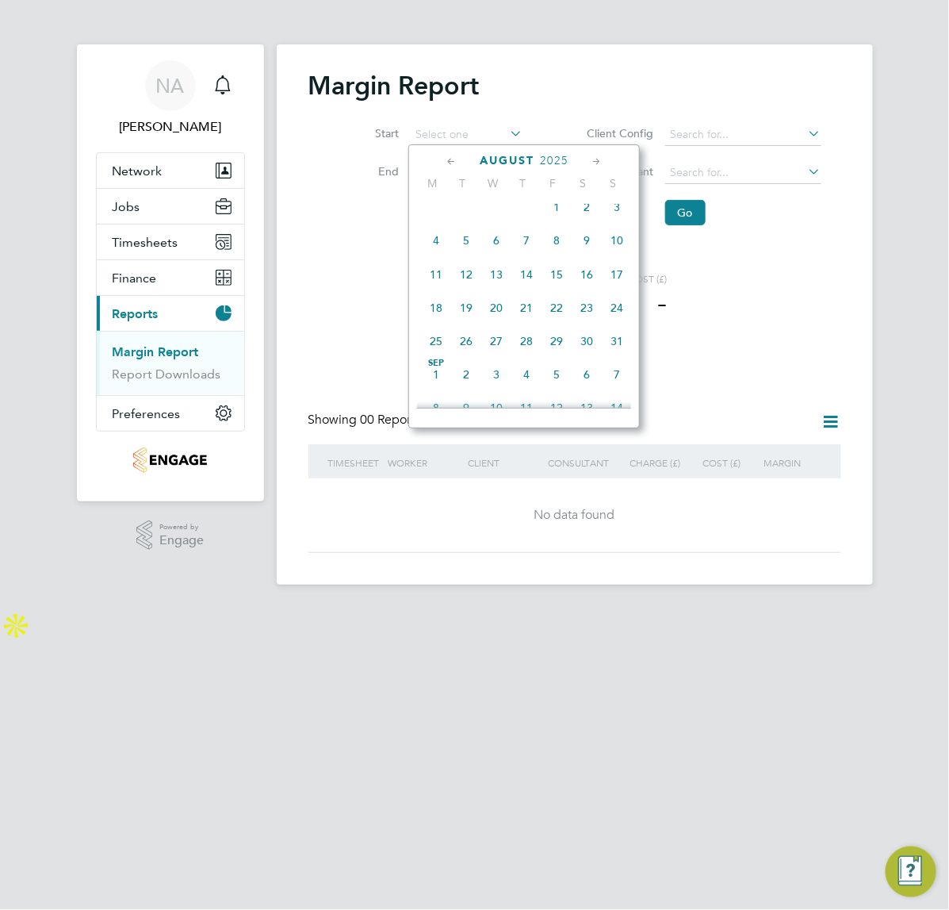
click at [450, 161] on icon at bounding box center [451, 161] width 15 height 17
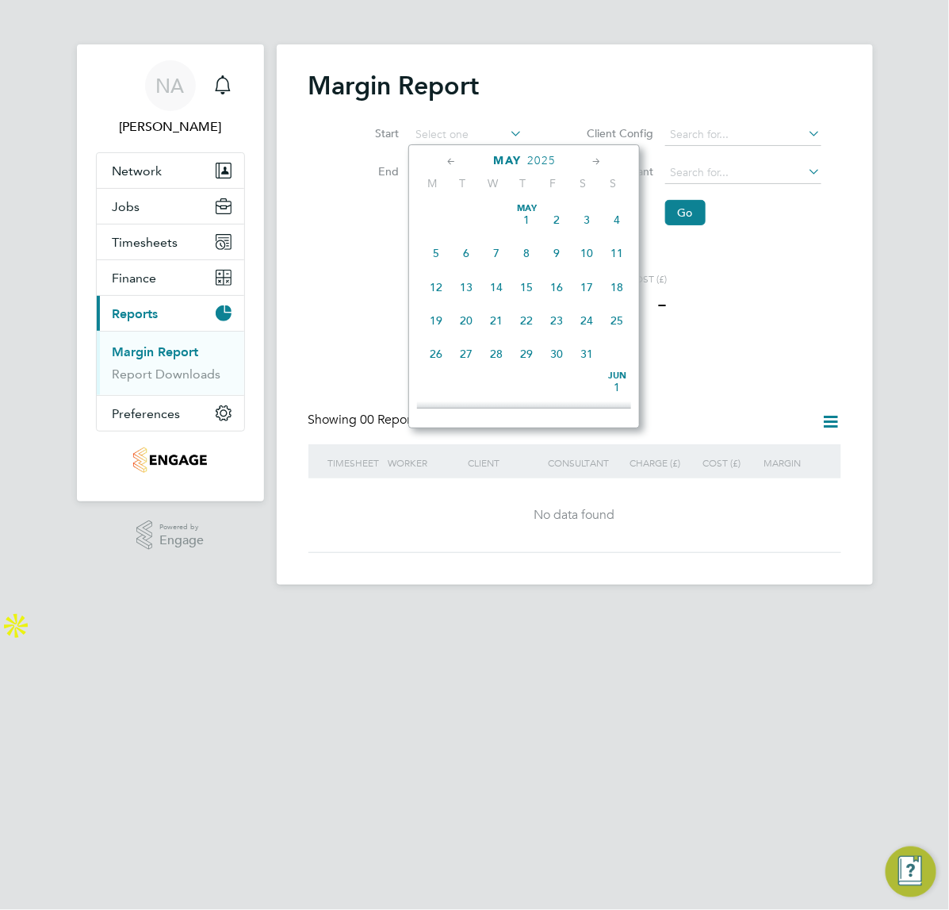
click at [450, 161] on icon at bounding box center [451, 161] width 15 height 17
click at [498, 215] on span "[DATE]" at bounding box center [496, 220] width 30 height 30
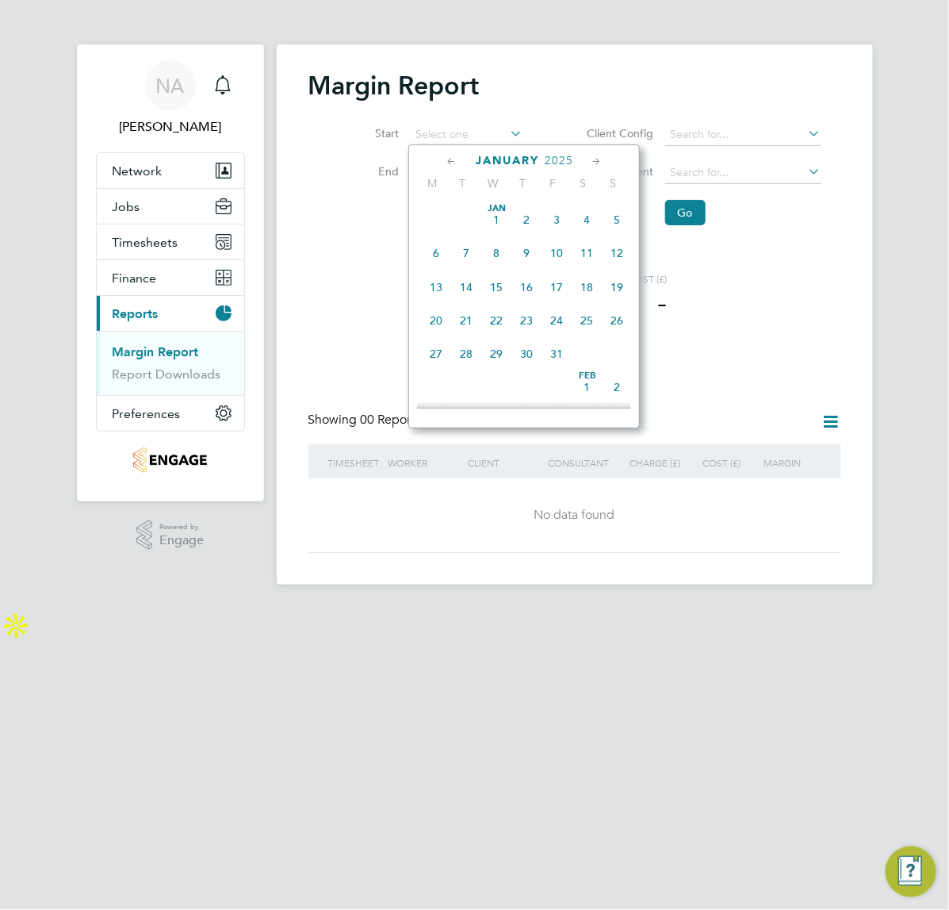
type input "[DATE]"
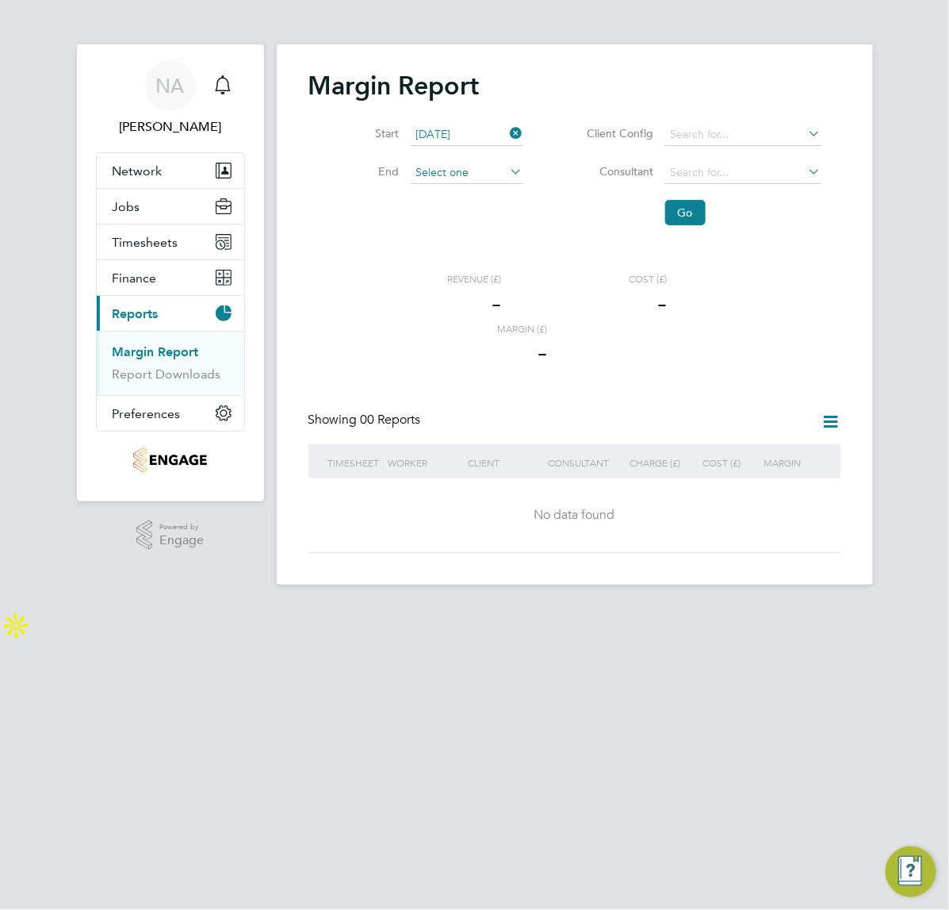
click at [497, 174] on input at bounding box center [467, 173] width 113 height 22
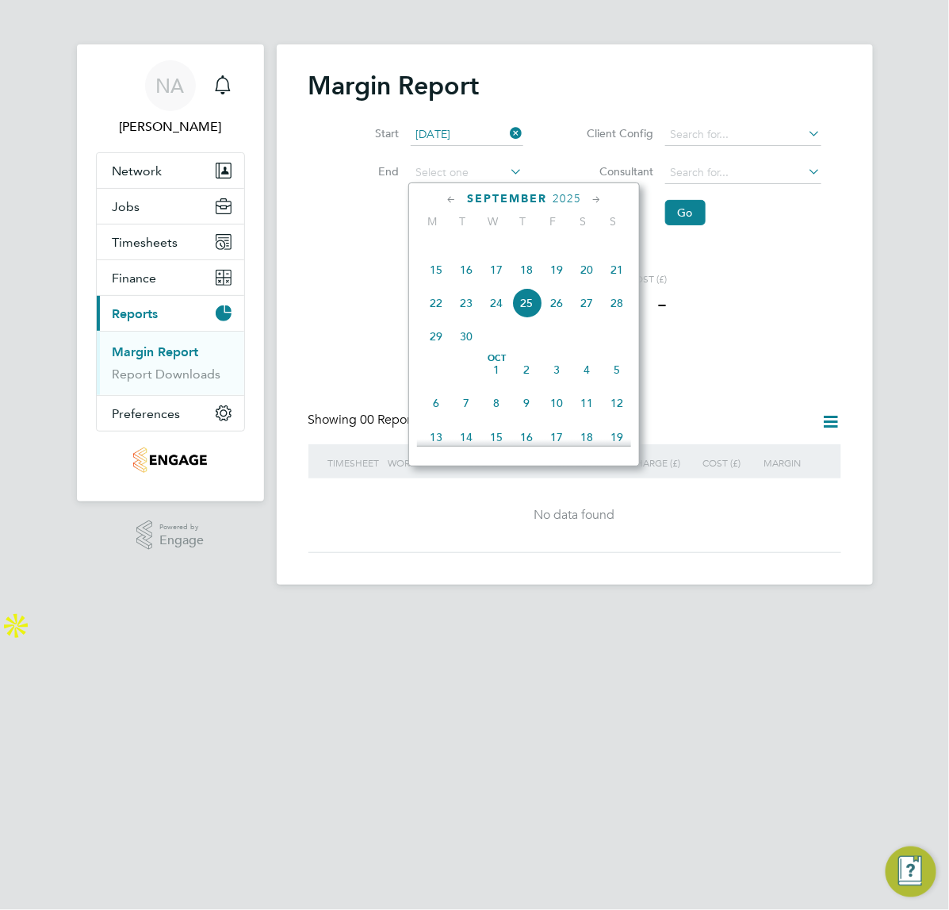
click at [446, 198] on icon at bounding box center [451, 199] width 15 height 17
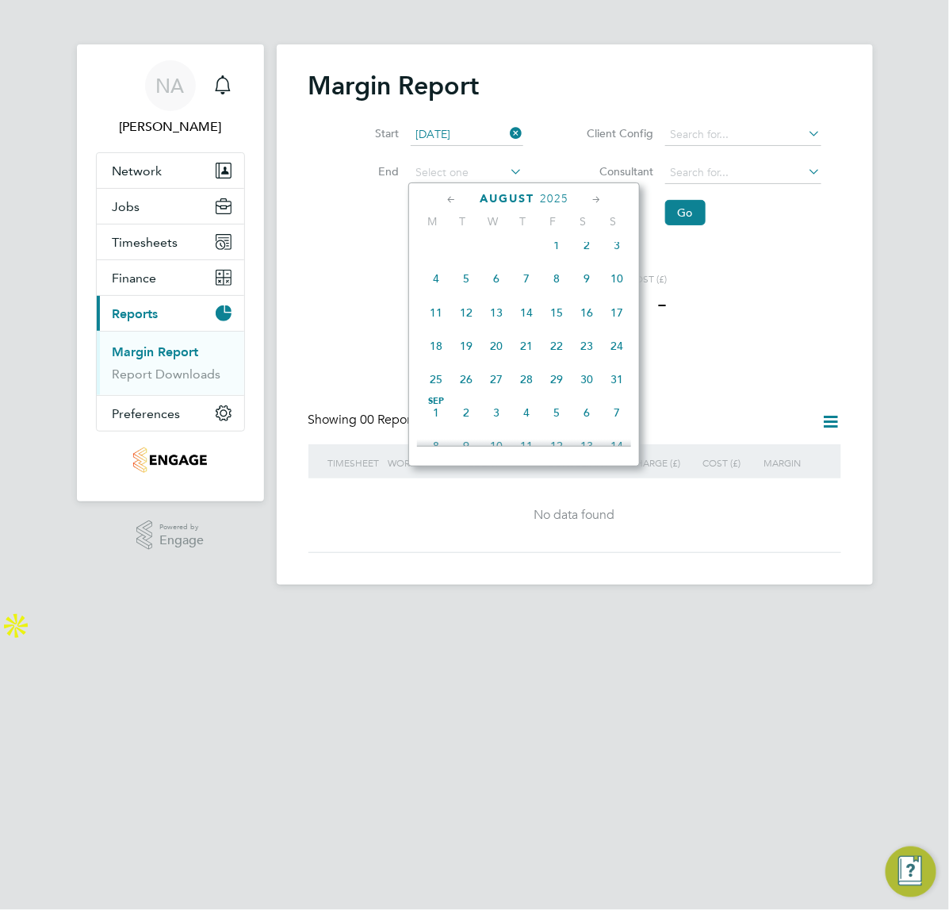
click at [446, 198] on icon at bounding box center [451, 199] width 15 height 17
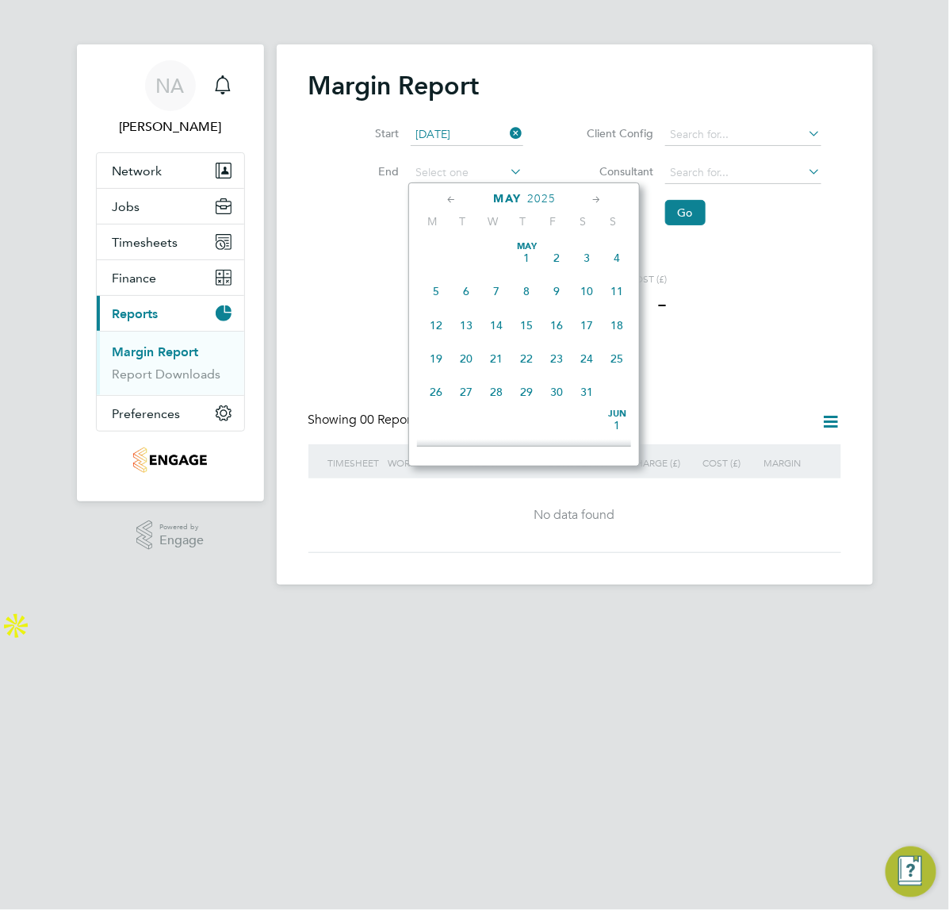
click at [620, 329] on span "18" at bounding box center [617, 325] width 30 height 30
type input "[DATE]"
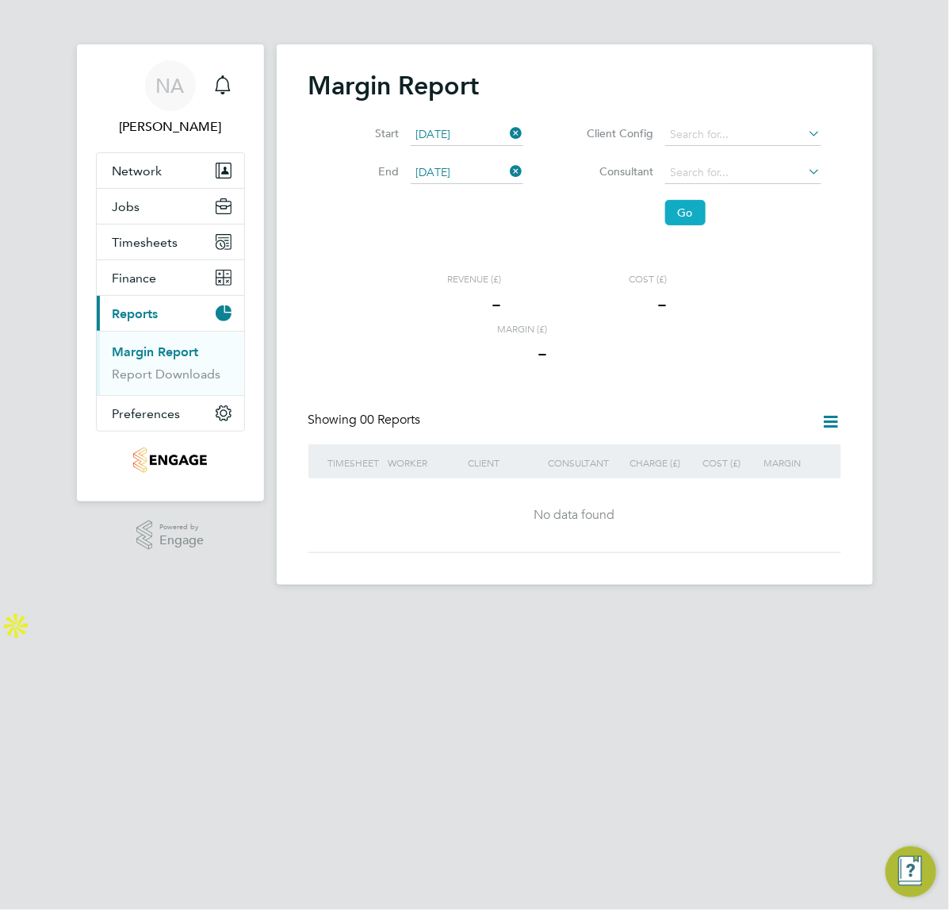
click at [680, 216] on button "Go" at bounding box center [685, 212] width 40 height 25
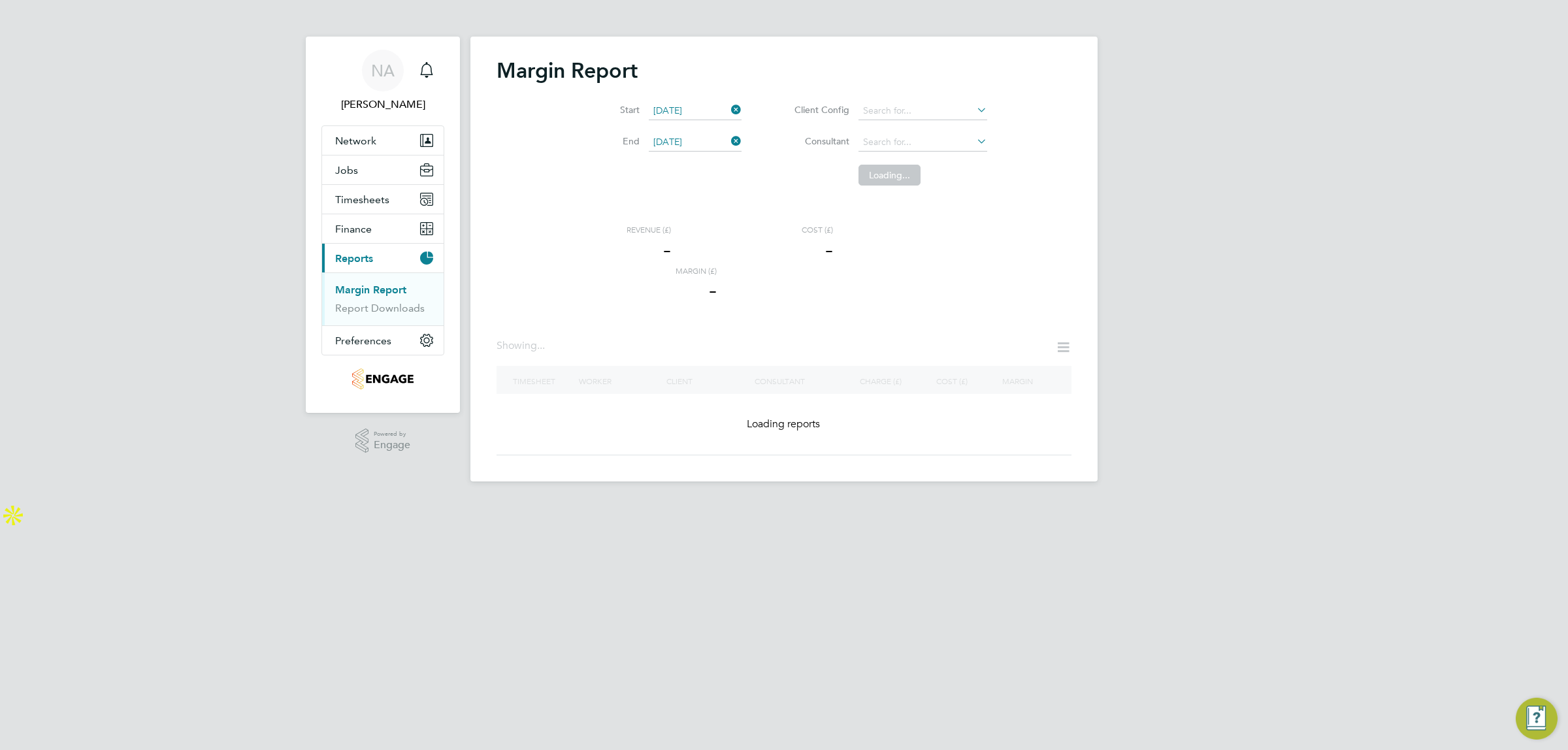
click at [781, 252] on div "NA Nicola Arch Notifications Applications: Network Team Members Businesses Site…" at bounding box center [784, 251] width 1568 height 503
click at [781, 253] on div "NA Nicola Arch Notifications Applications: Network Team Members Businesses Site…" at bounding box center [784, 251] width 1568 height 503
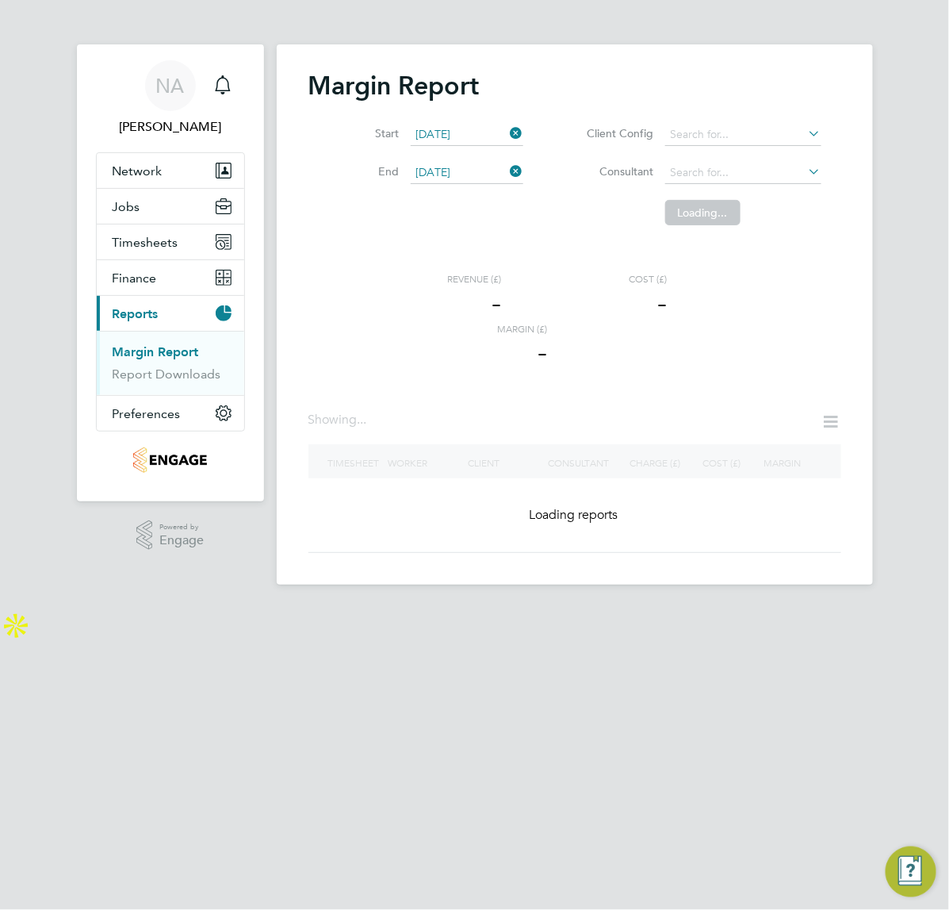
click at [415, 230] on div "Start [DATE] End [DATE] Client Config Consultant Loading..." at bounding box center [574, 170] width 533 height 125
drag, startPoint x: 406, startPoint y: 246, endPoint x: 623, endPoint y: 232, distance: 217.0
click at [423, 239] on div "Margin Report Start 01 Jan 2025 End 18 May 2025 Client Config Consultant Loadin…" at bounding box center [574, 311] width 533 height 483
click at [421, 235] on div "Margin Report Start 01 Jan 2025 End 18 May 2025 Client Config Consultant Loadin…" at bounding box center [574, 311] width 533 height 483
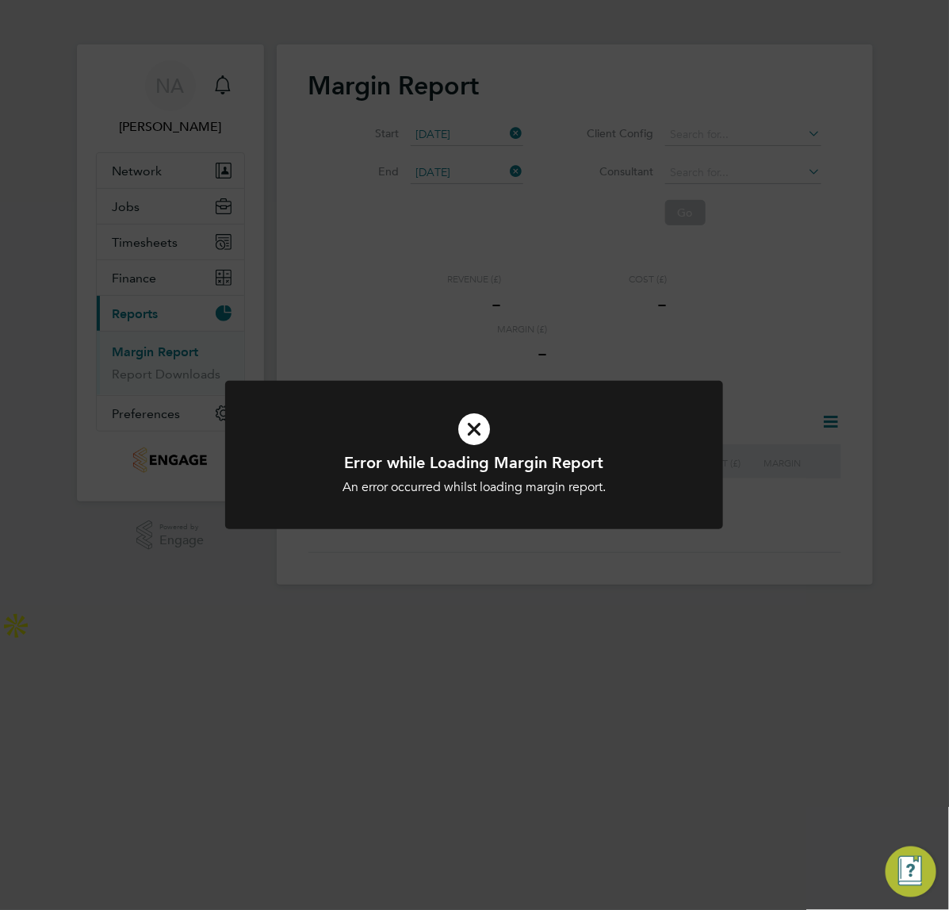
click at [470, 425] on icon at bounding box center [474, 429] width 412 height 62
click at [486, 439] on icon at bounding box center [474, 429] width 412 height 62
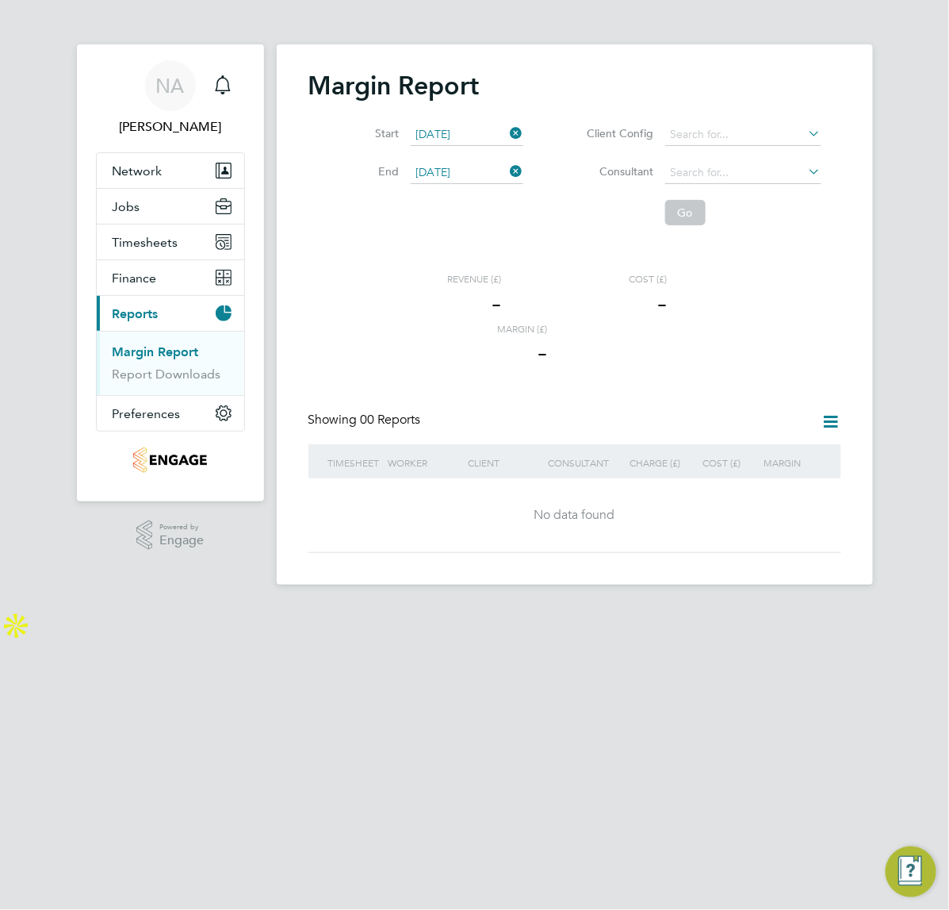
click at [477, 434] on div "Margin Report Start 01 Jan 2025 End 18 May 2025 Client Config Consultant Go Rev…" at bounding box center [575, 314] width 596 height 540
click at [144, 347] on link "Margin Report" at bounding box center [156, 351] width 86 height 15
click at [148, 342] on ul "Margin Report Report Downloads" at bounding box center [170, 363] width 147 height 64
click at [143, 351] on link "Margin Report" at bounding box center [156, 351] width 86 height 15
drag, startPoint x: 515, startPoint y: 132, endPoint x: 511, endPoint y: 163, distance: 32.0
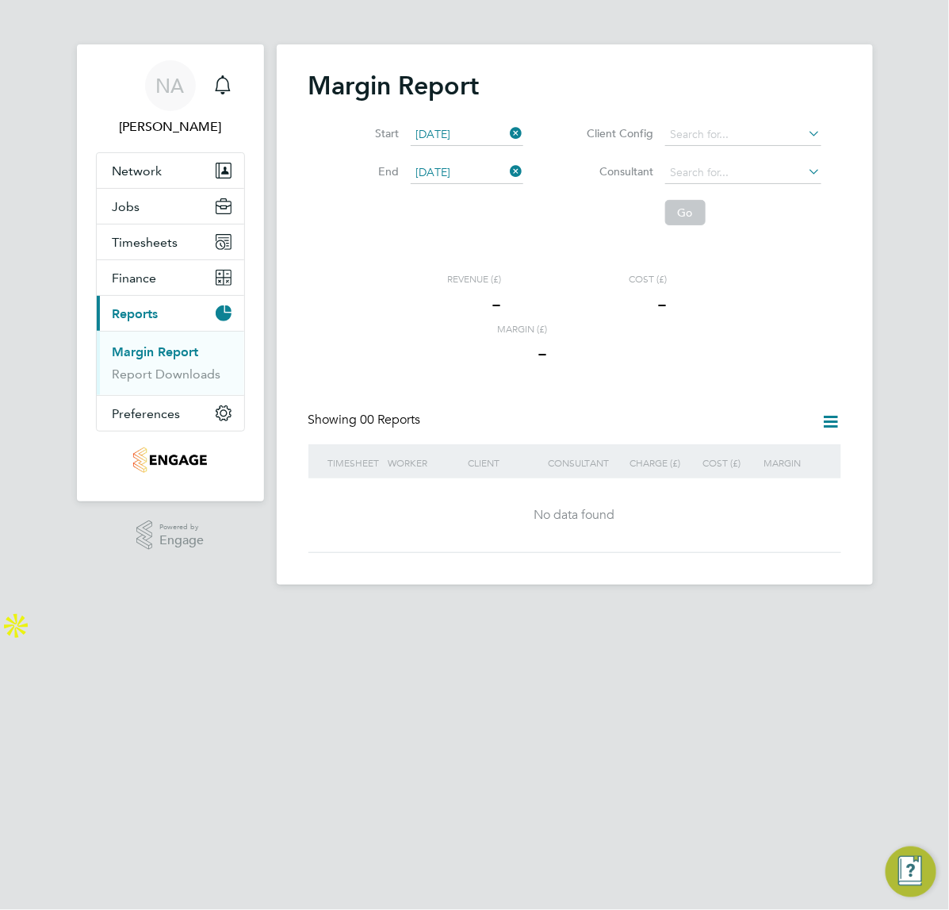
click at [508, 132] on icon at bounding box center [508, 133] width 0 height 22
click at [508, 175] on icon at bounding box center [508, 171] width 0 height 22
click at [325, 308] on div "Margin Report Start End Client Config Consultant Go Revenue (£) - Cost (£) - Ma…" at bounding box center [574, 311] width 533 height 483
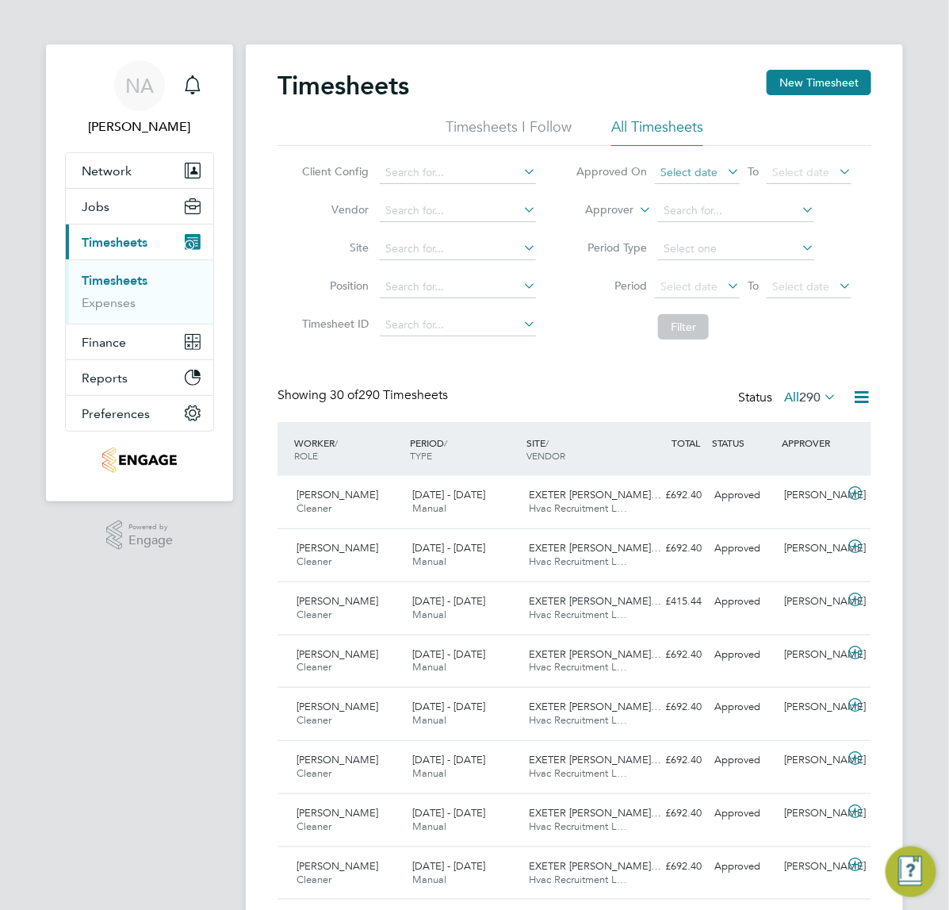
click at [683, 175] on span "Select date" at bounding box center [689, 172] width 57 height 14
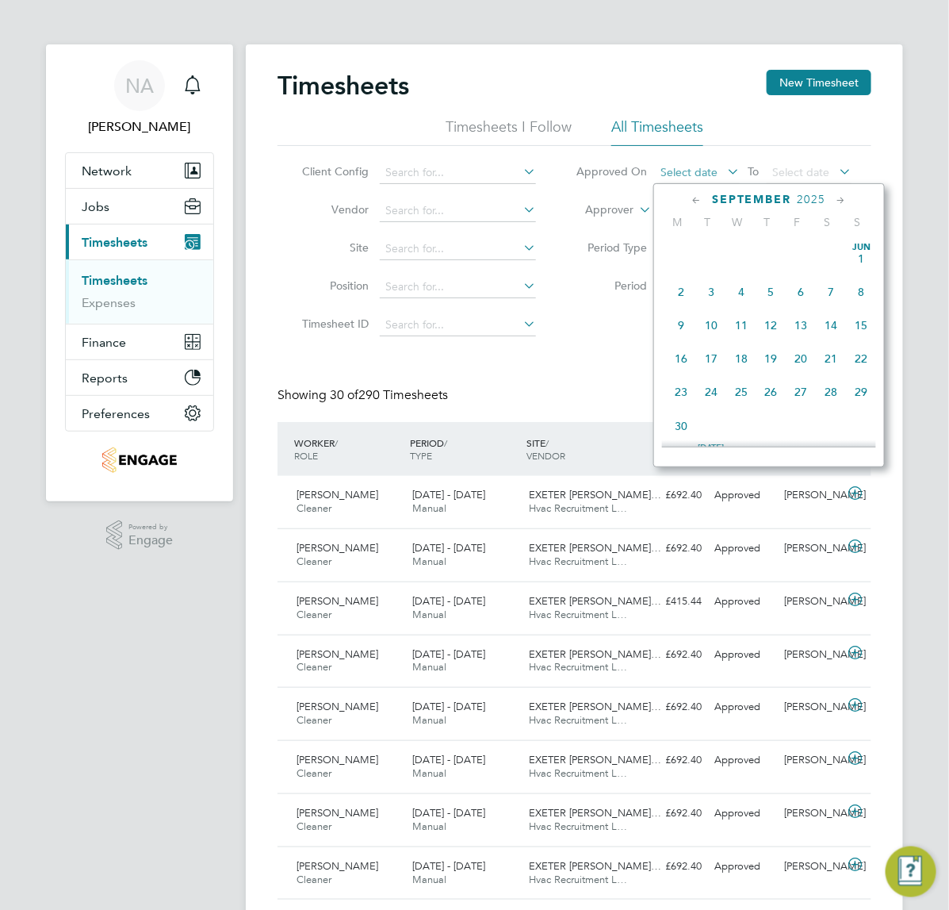
scroll to position [591, 0]
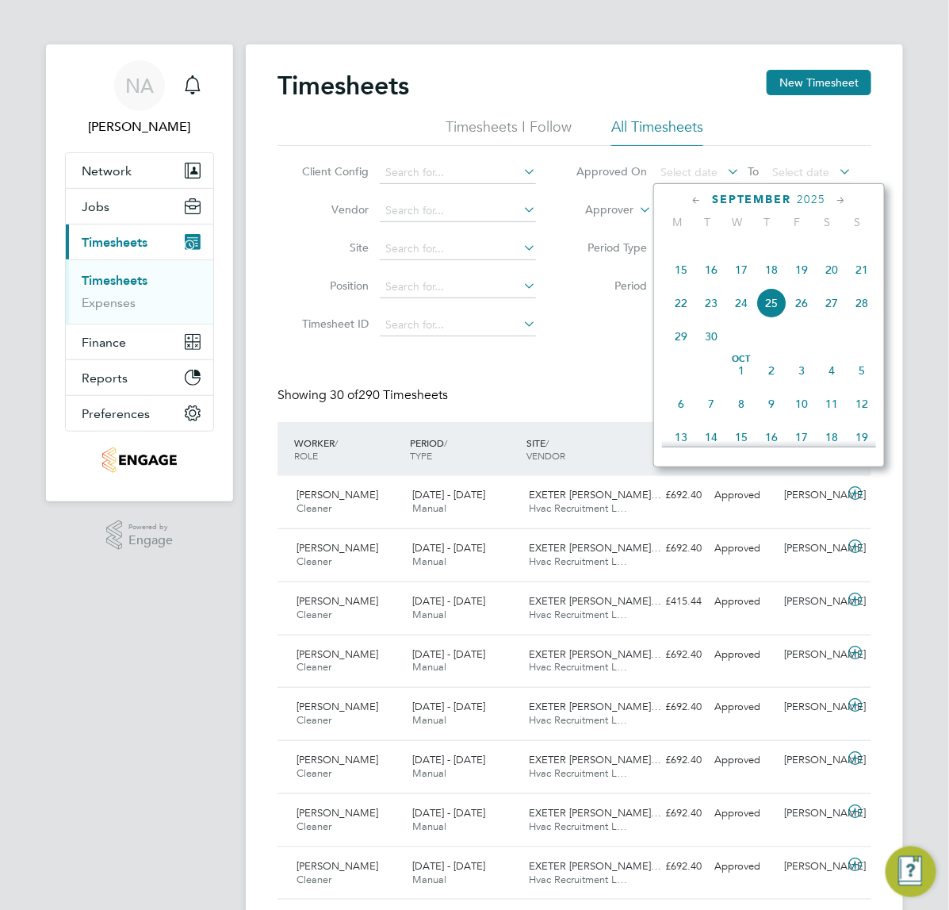
click at [695, 201] on icon at bounding box center [696, 200] width 15 height 17
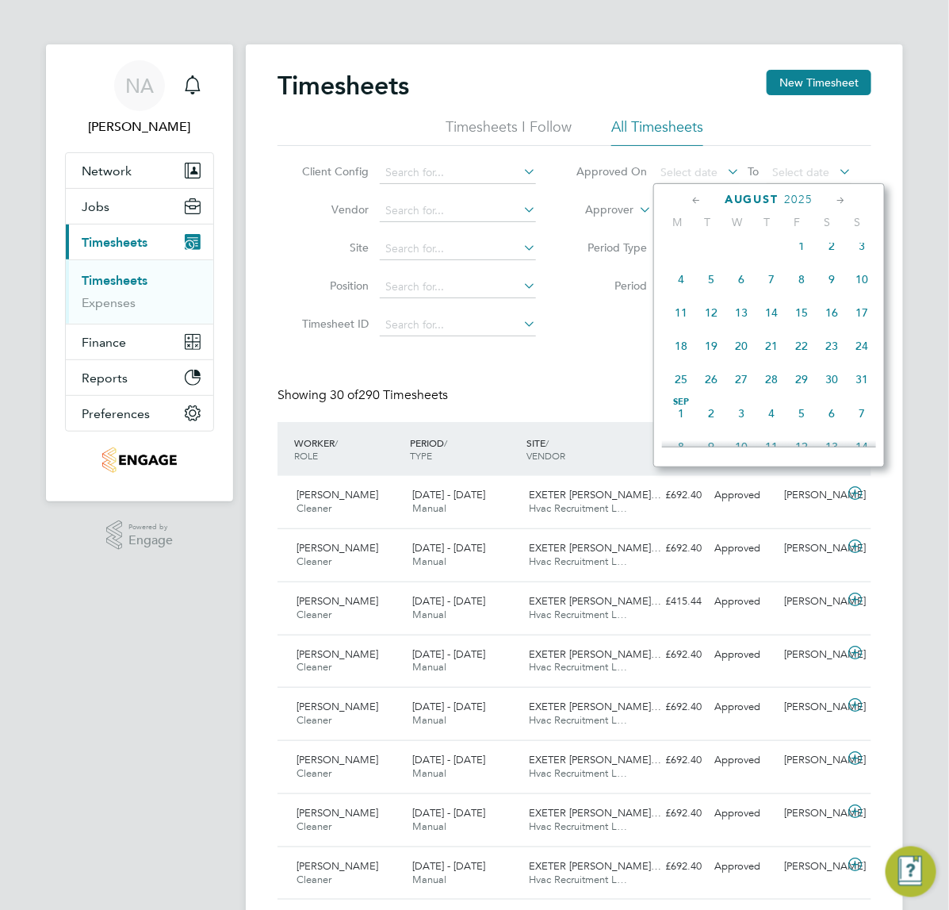
click at [695, 201] on icon at bounding box center [696, 200] width 15 height 17
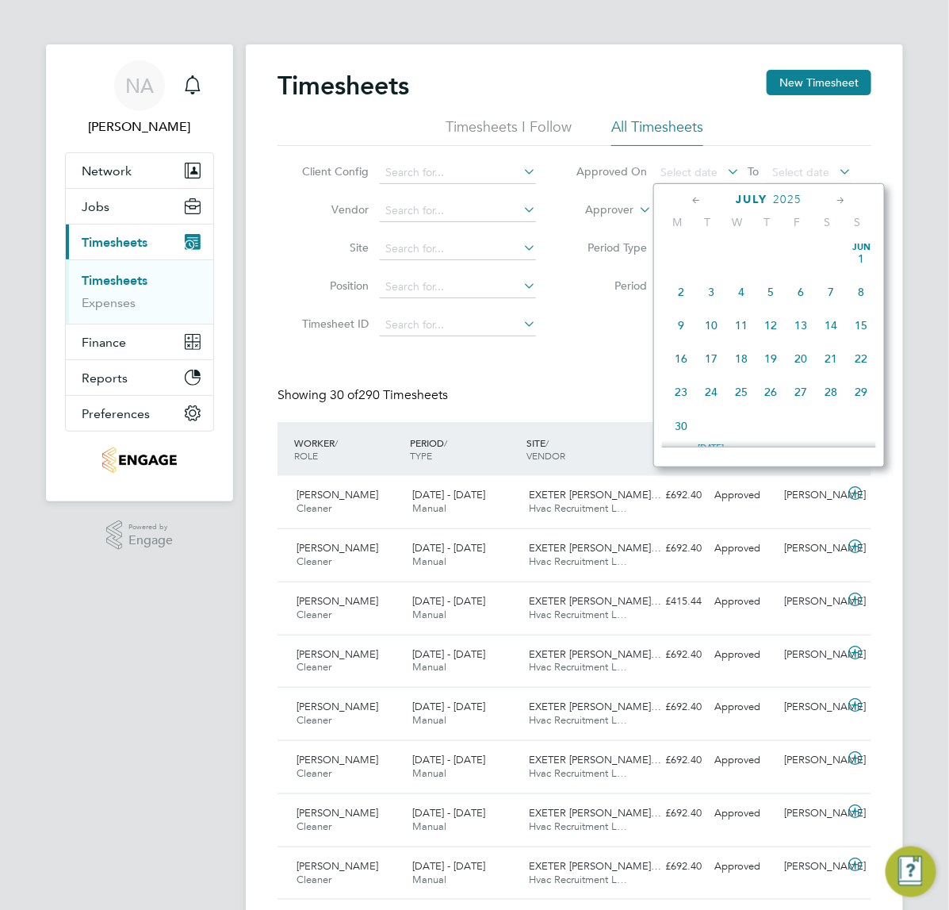
click at [695, 201] on icon at bounding box center [696, 200] width 15 height 17
click at [741, 256] on span "[DATE]" at bounding box center [741, 258] width 30 height 30
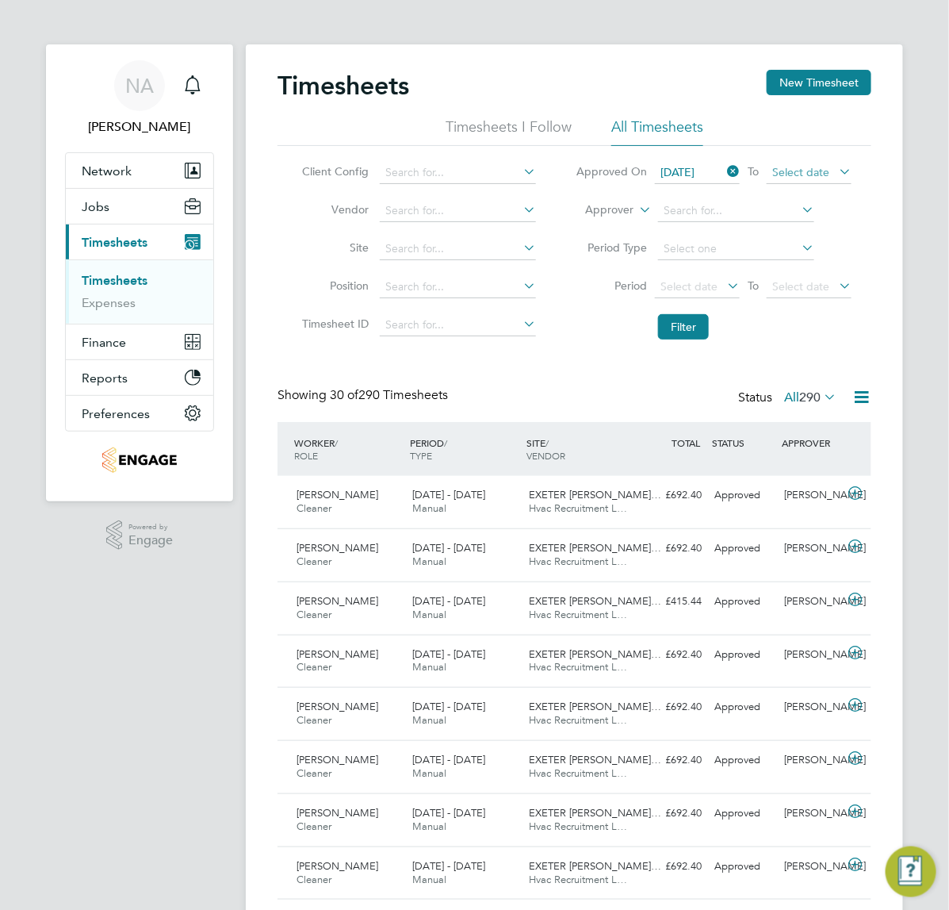
click at [789, 168] on span "Select date" at bounding box center [800, 172] width 57 height 14
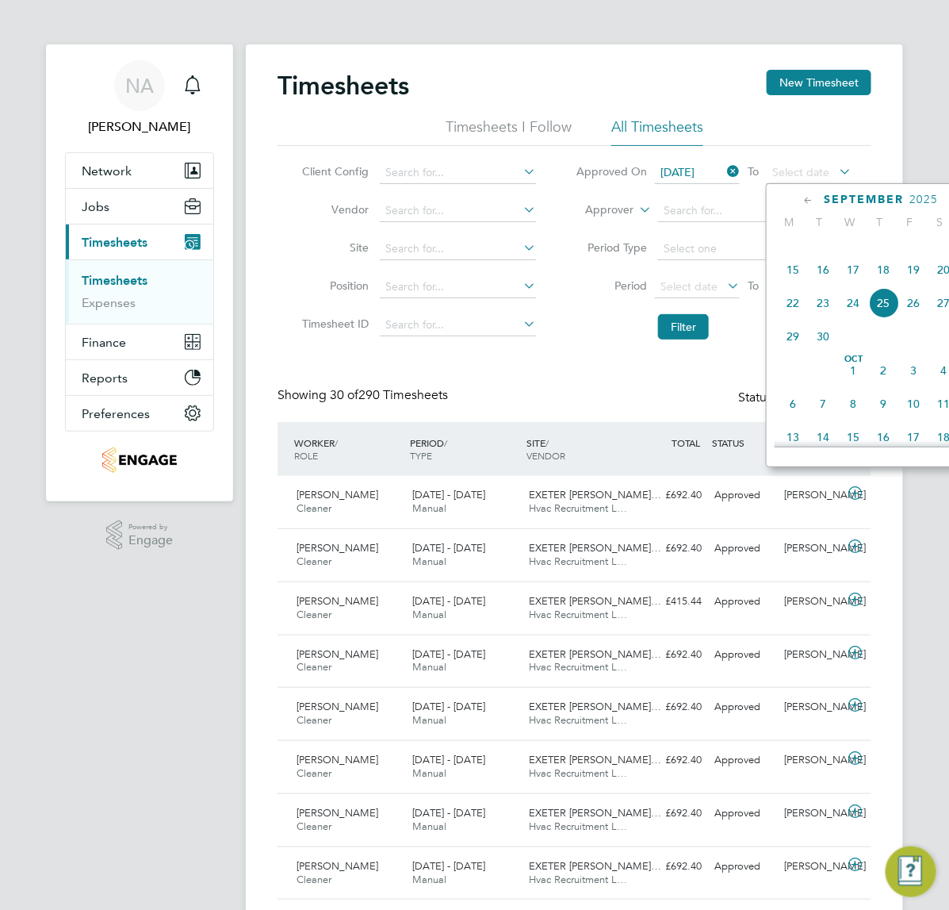
click at [809, 200] on icon at bounding box center [809, 200] width 15 height 17
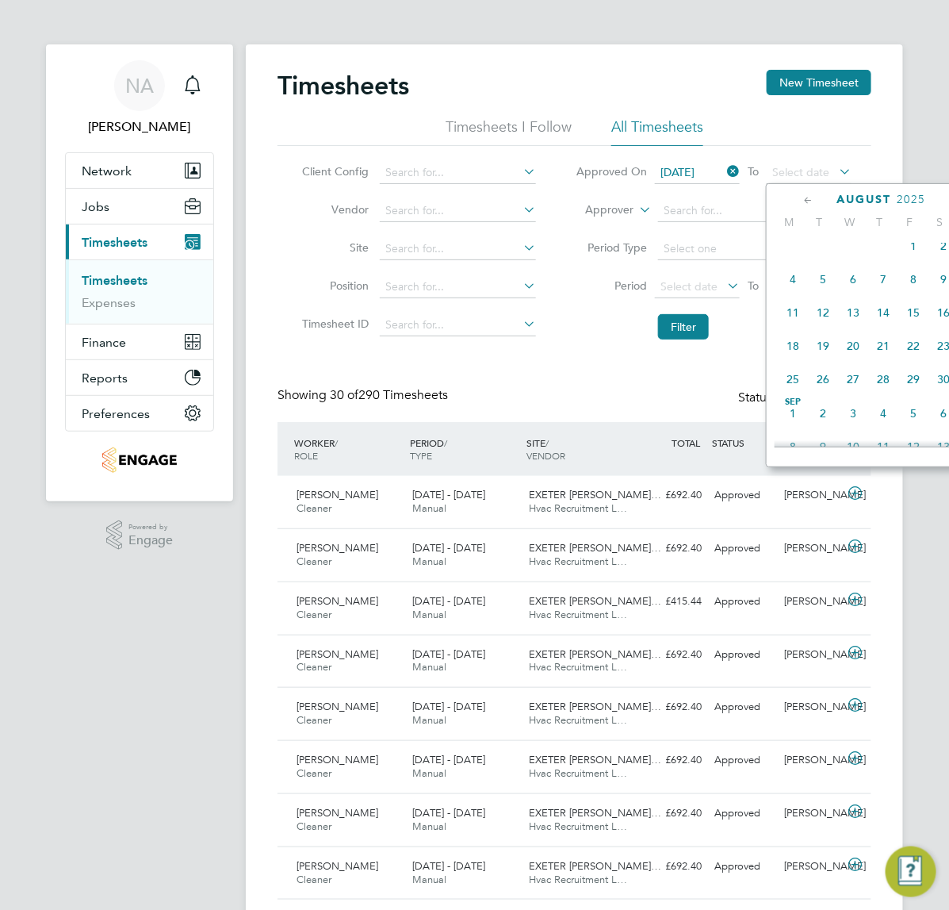
click at [809, 200] on icon at bounding box center [809, 200] width 15 height 17
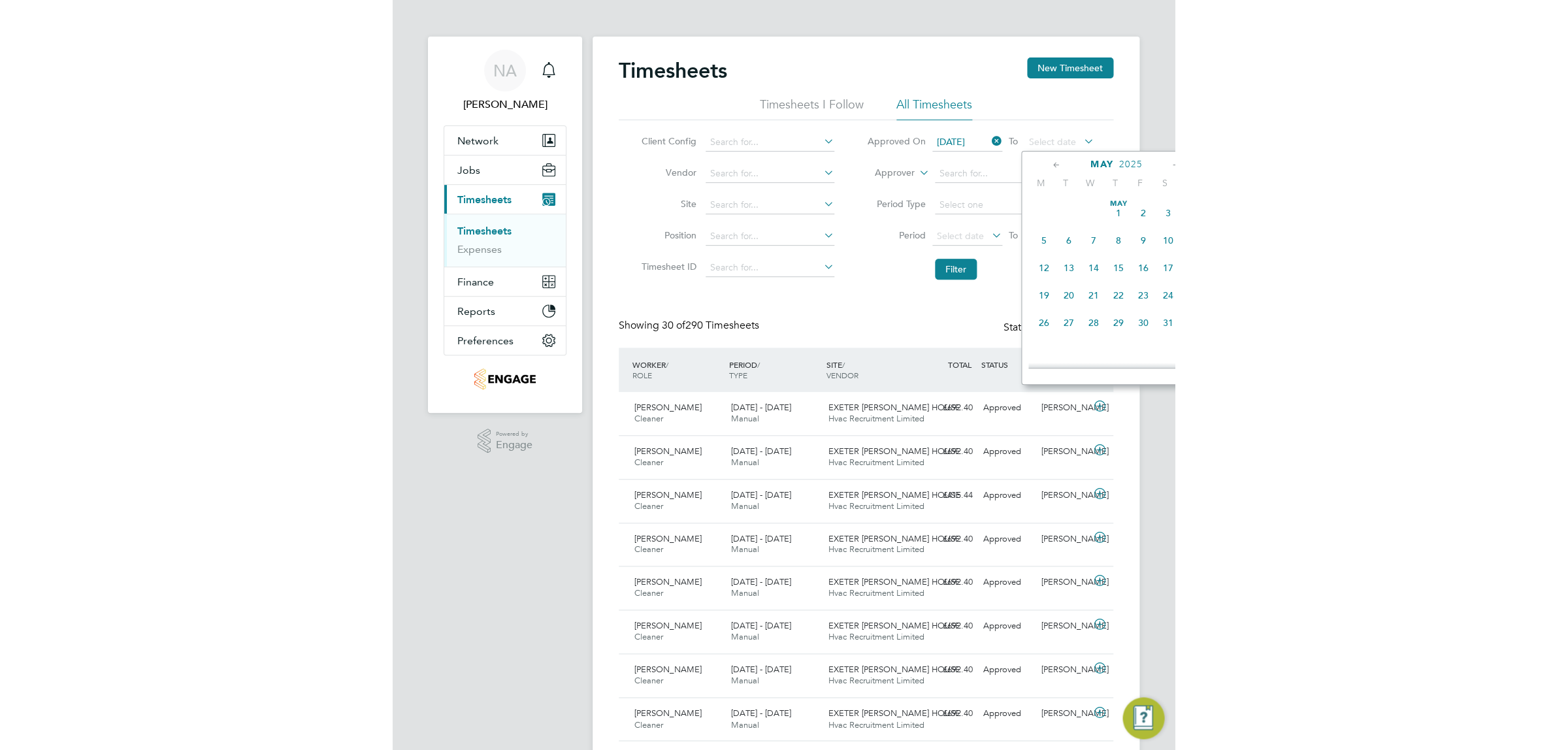
scroll to position [7, 7]
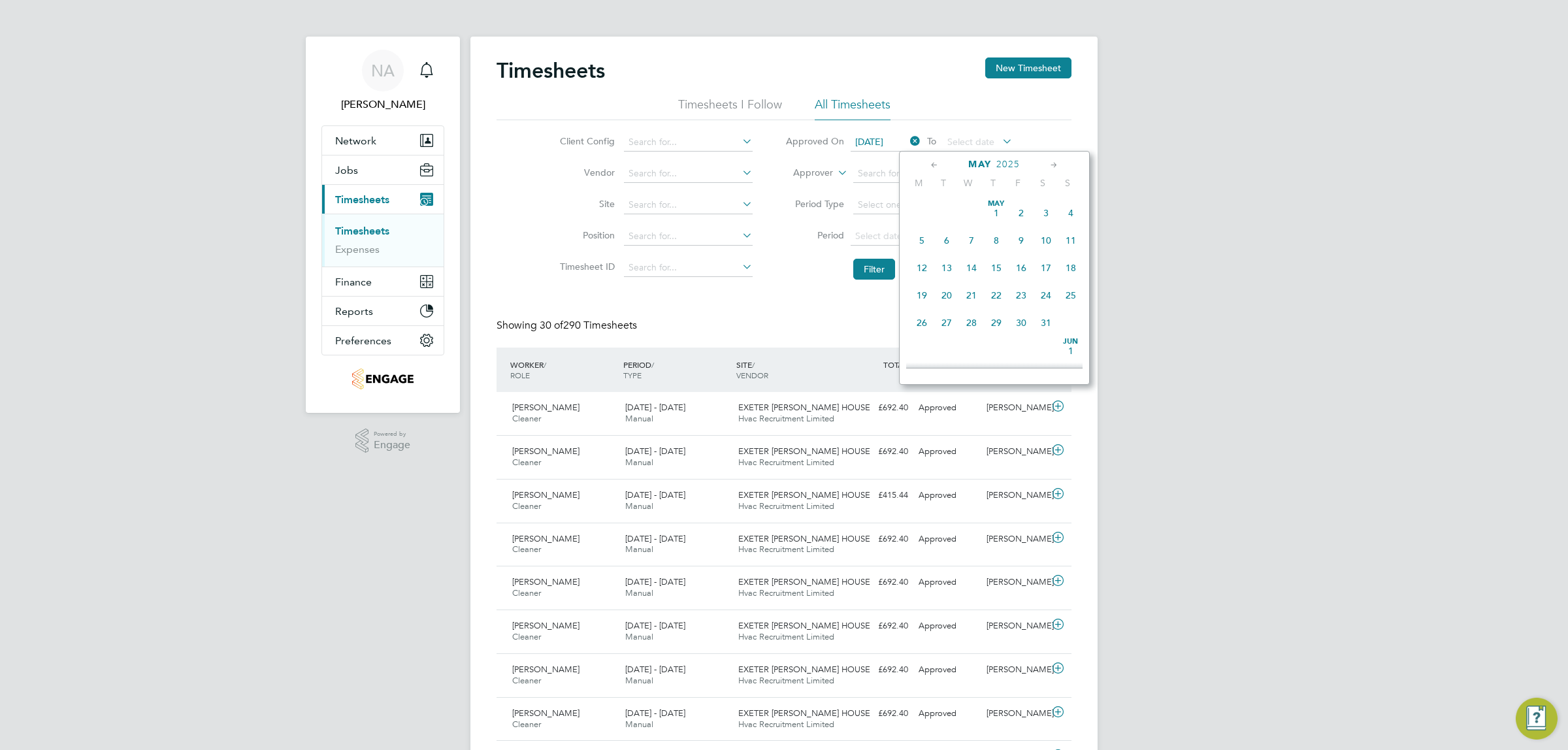
click at [781, 266] on span "18" at bounding box center [1071, 268] width 25 height 25
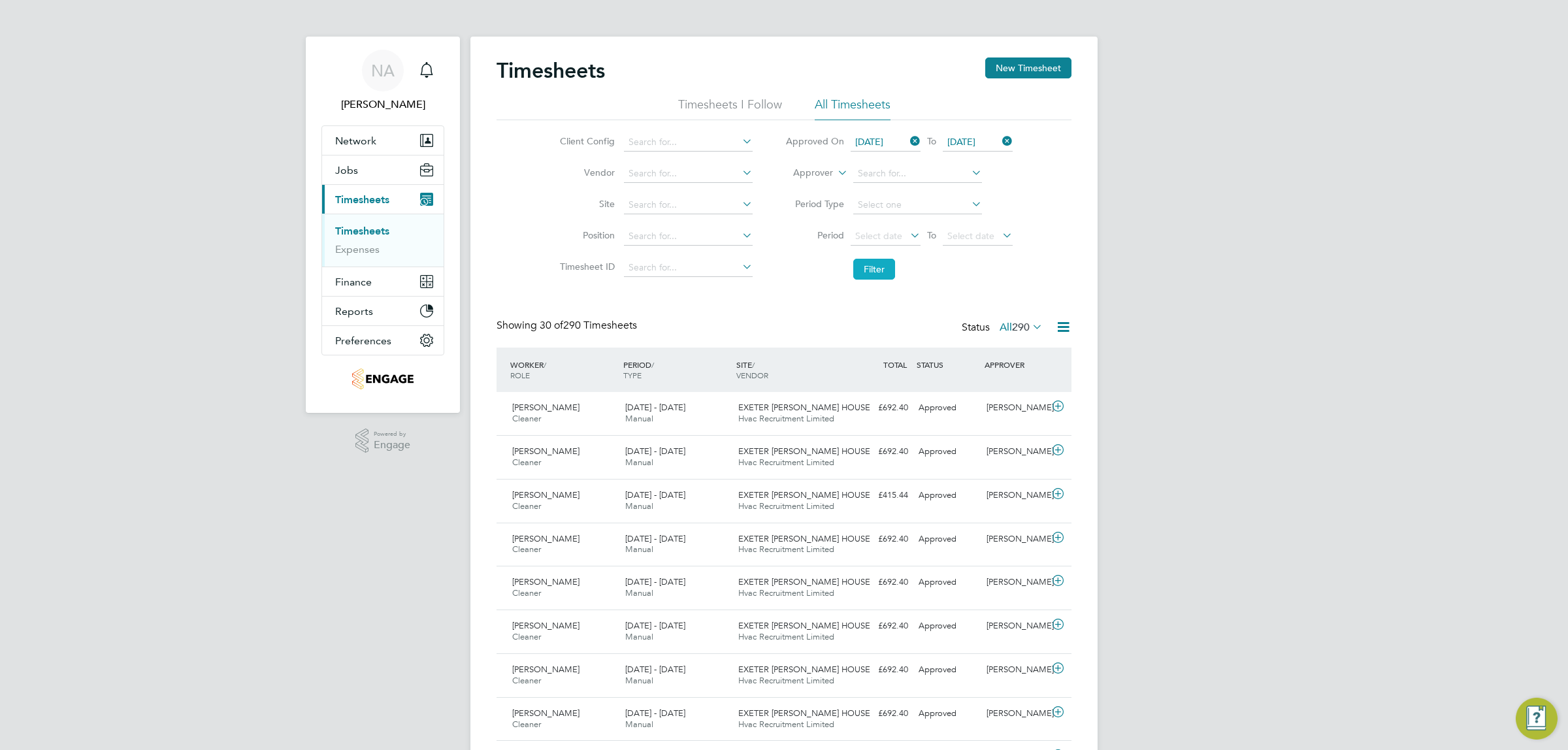
click at [781, 270] on button "Filter" at bounding box center [874, 269] width 42 height 21
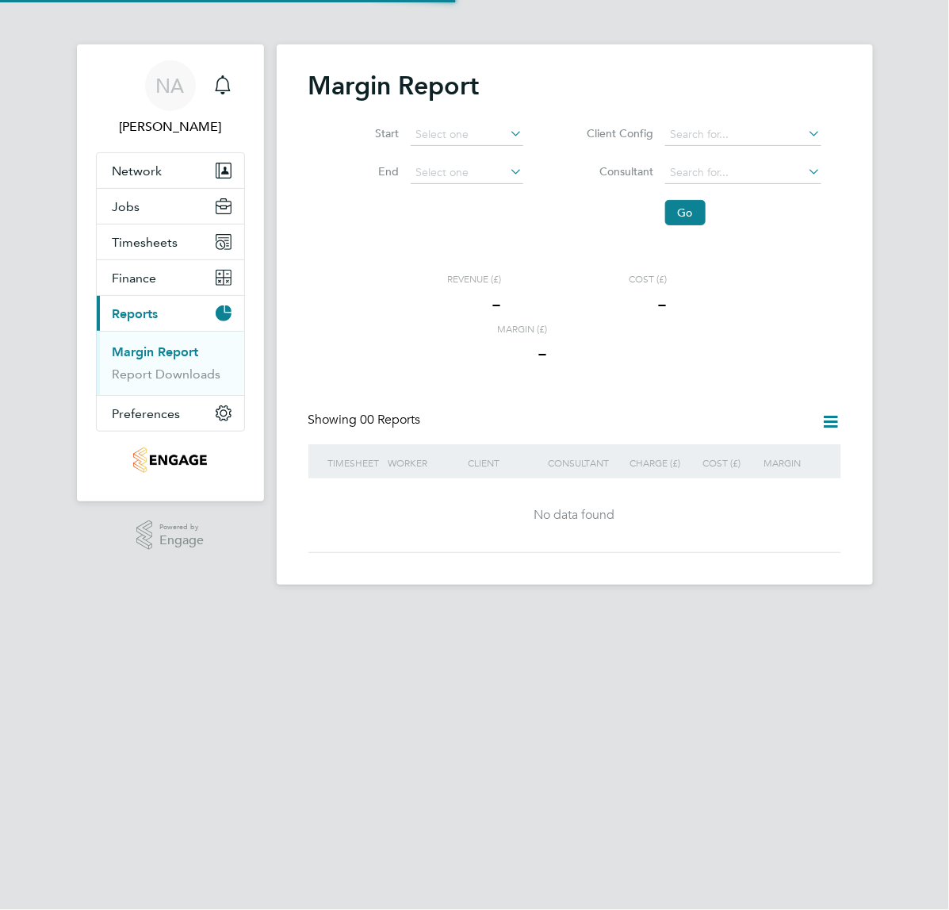
click at [139, 353] on link "Margin Report" at bounding box center [156, 351] width 86 height 15
click at [494, 136] on input at bounding box center [467, 135] width 113 height 22
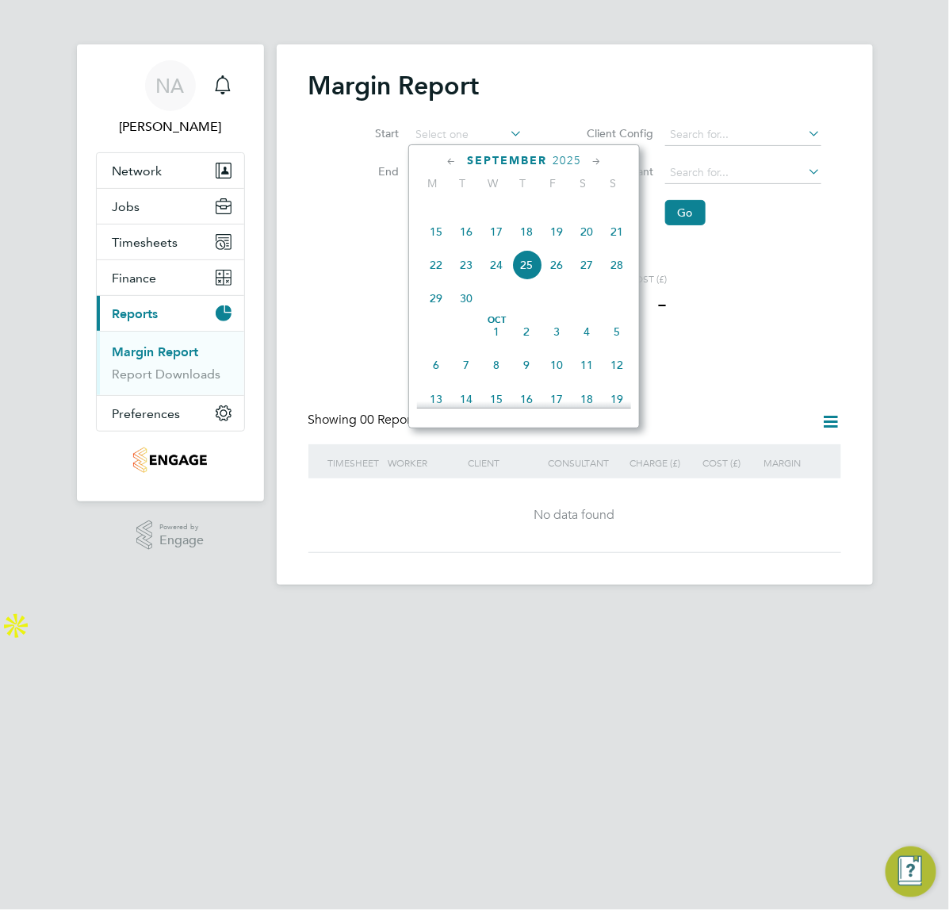
click at [452, 157] on icon at bounding box center [451, 161] width 15 height 17
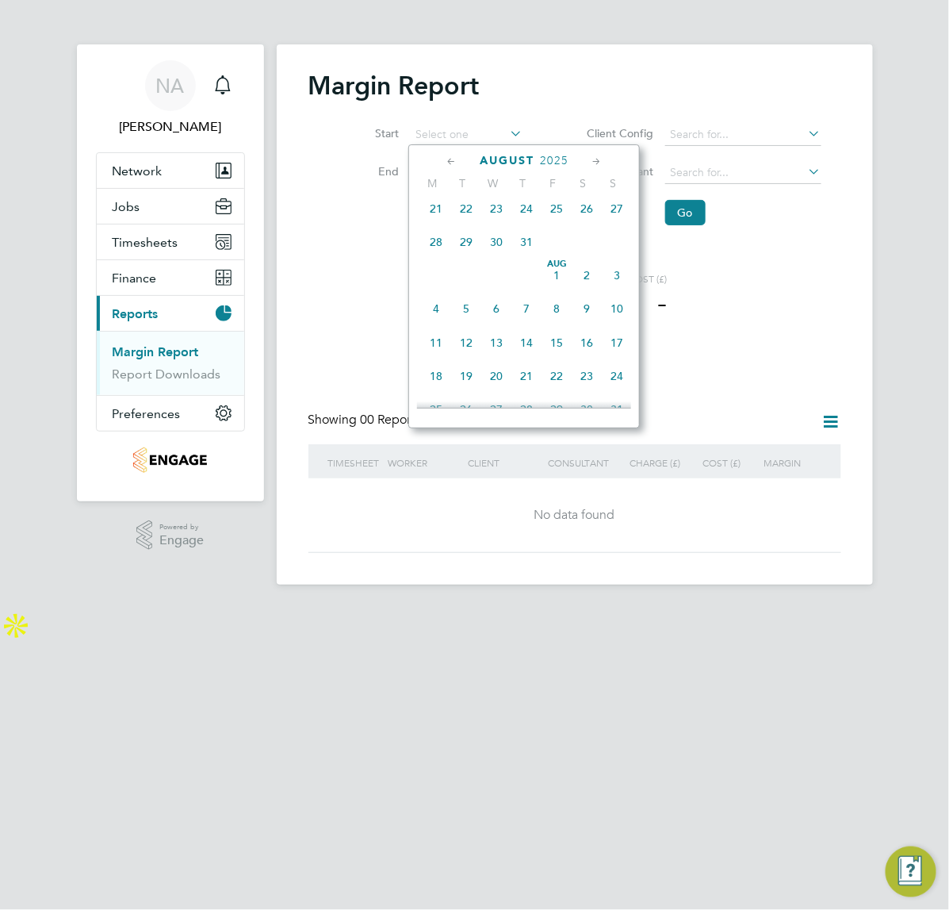
click at [452, 157] on icon at bounding box center [451, 161] width 15 height 17
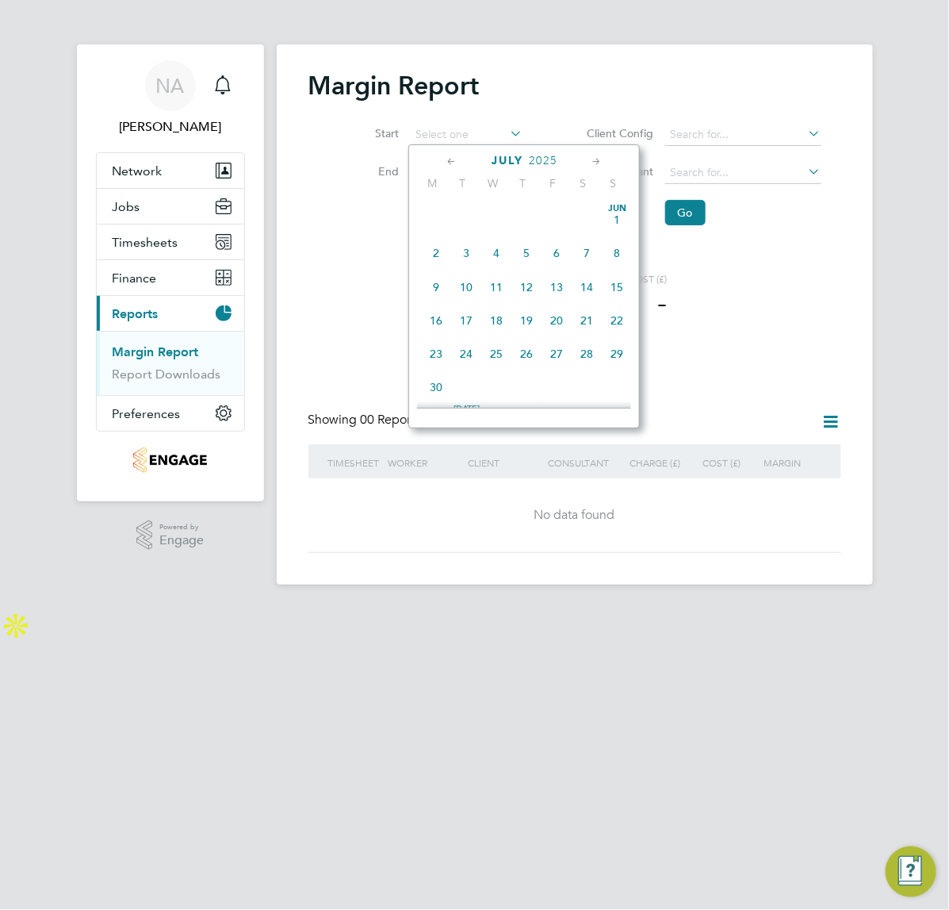
click at [452, 157] on icon at bounding box center [451, 161] width 15 height 17
click at [500, 224] on span "[DATE]" at bounding box center [496, 220] width 30 height 30
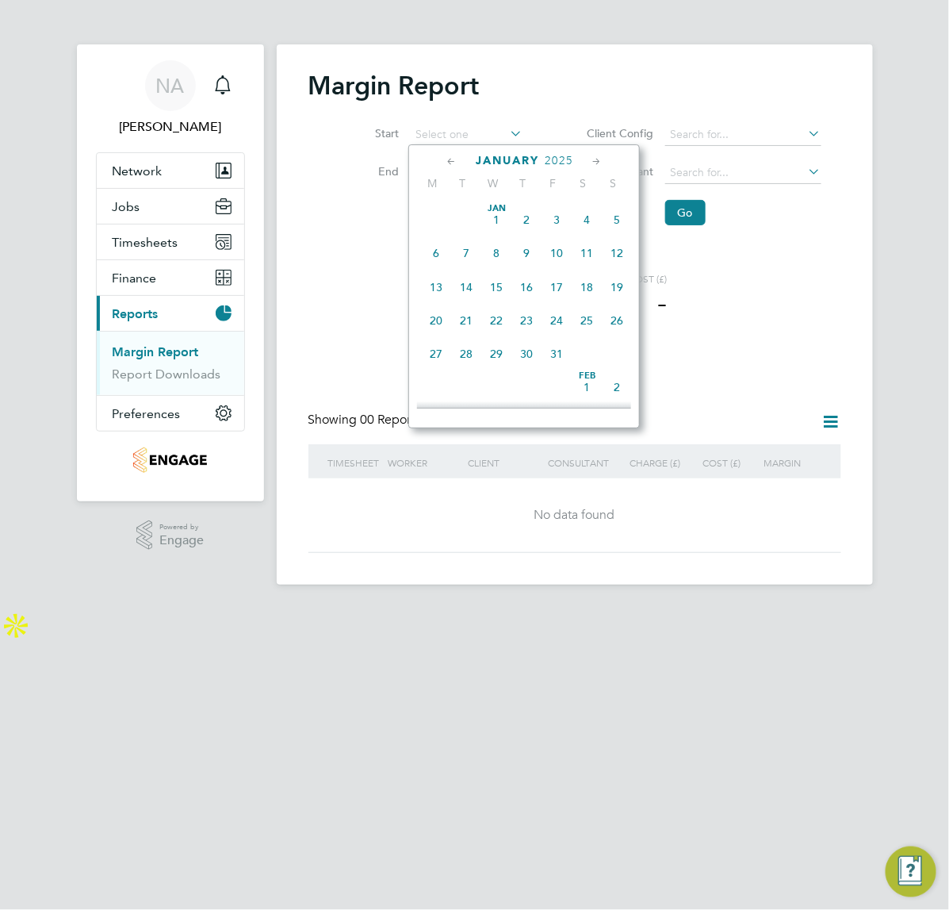
type input "[DATE]"
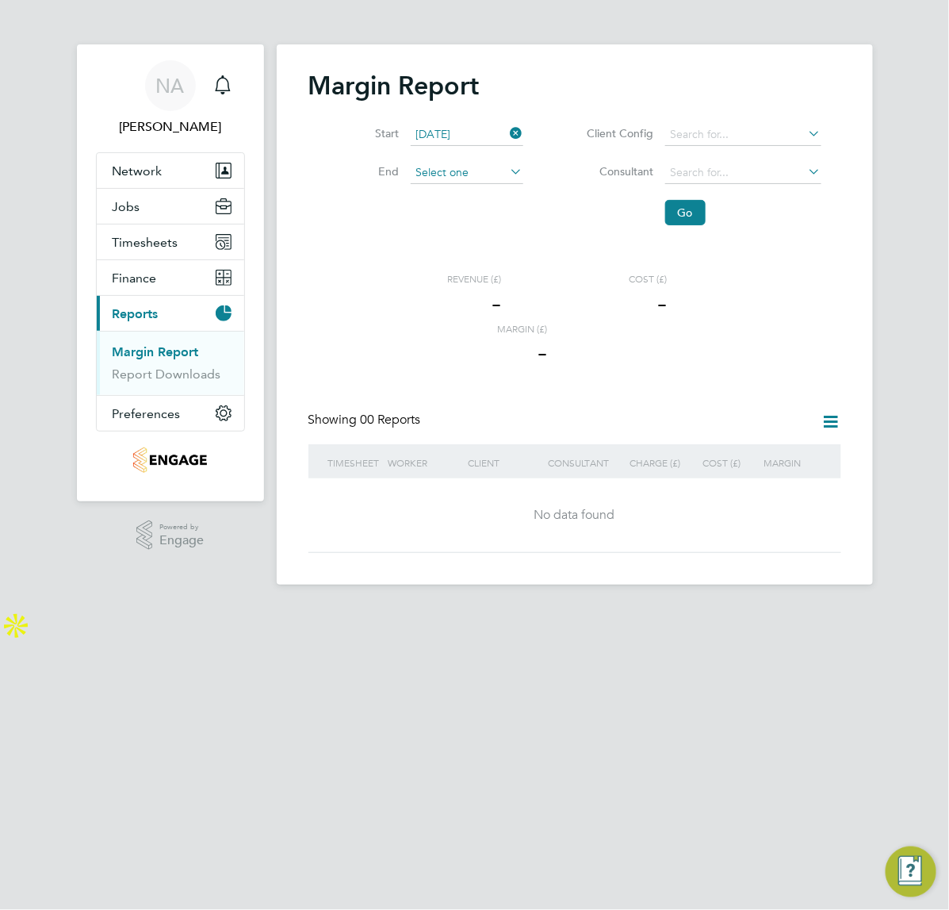
click at [450, 174] on input at bounding box center [467, 173] width 113 height 22
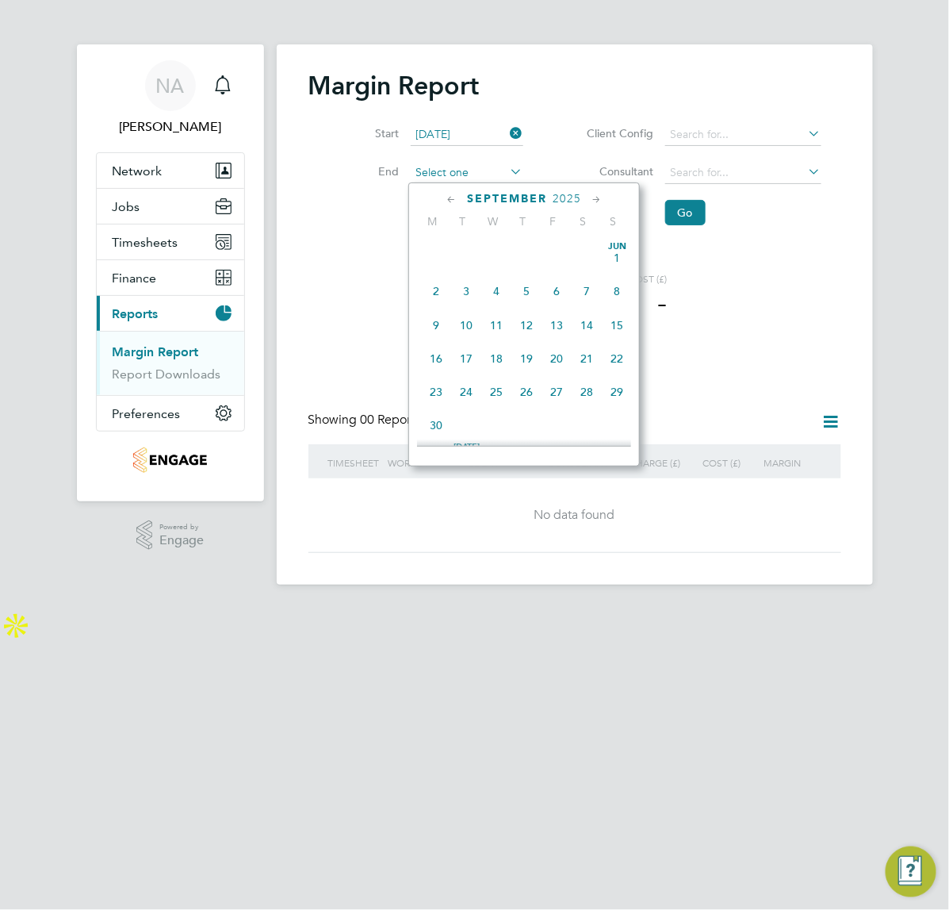
scroll to position [591, 0]
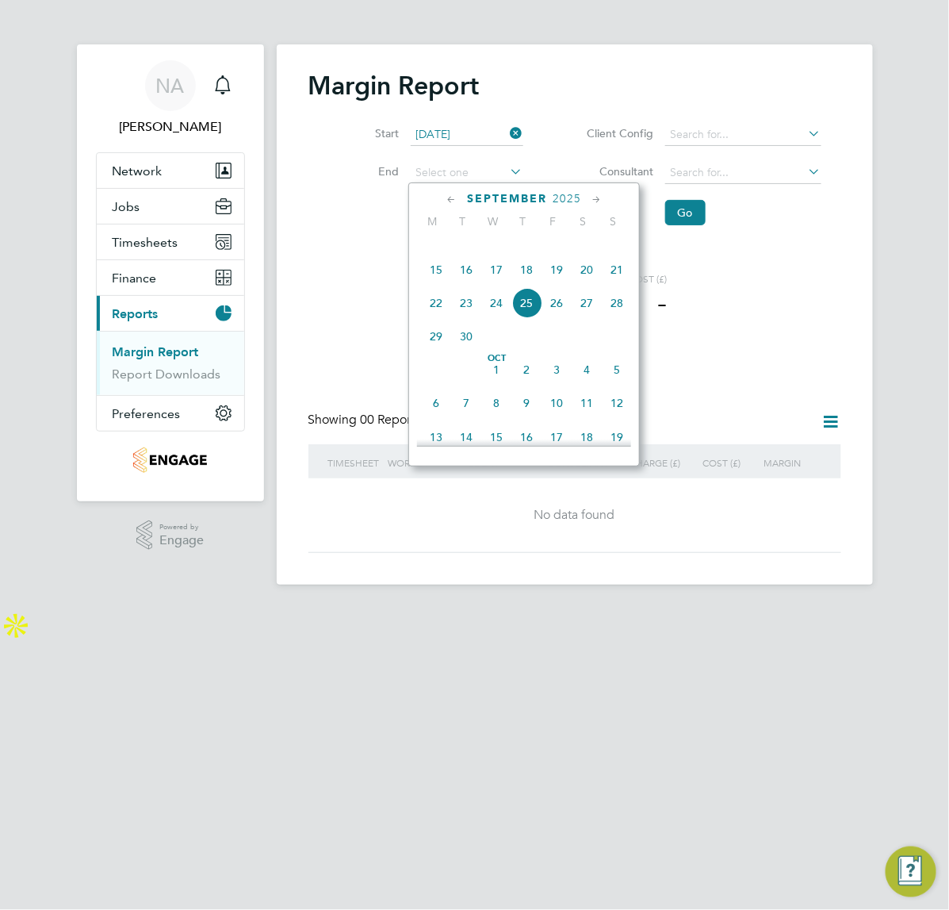
click at [456, 205] on icon at bounding box center [451, 199] width 15 height 17
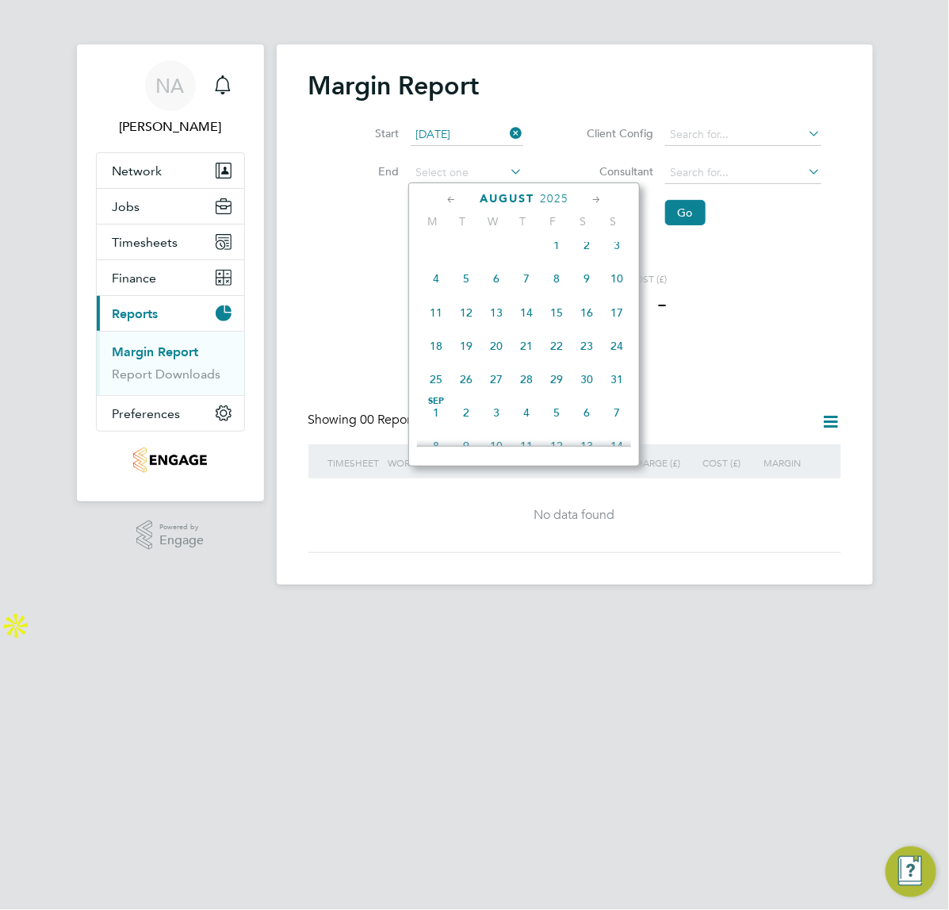
click at [456, 205] on icon at bounding box center [451, 199] width 15 height 17
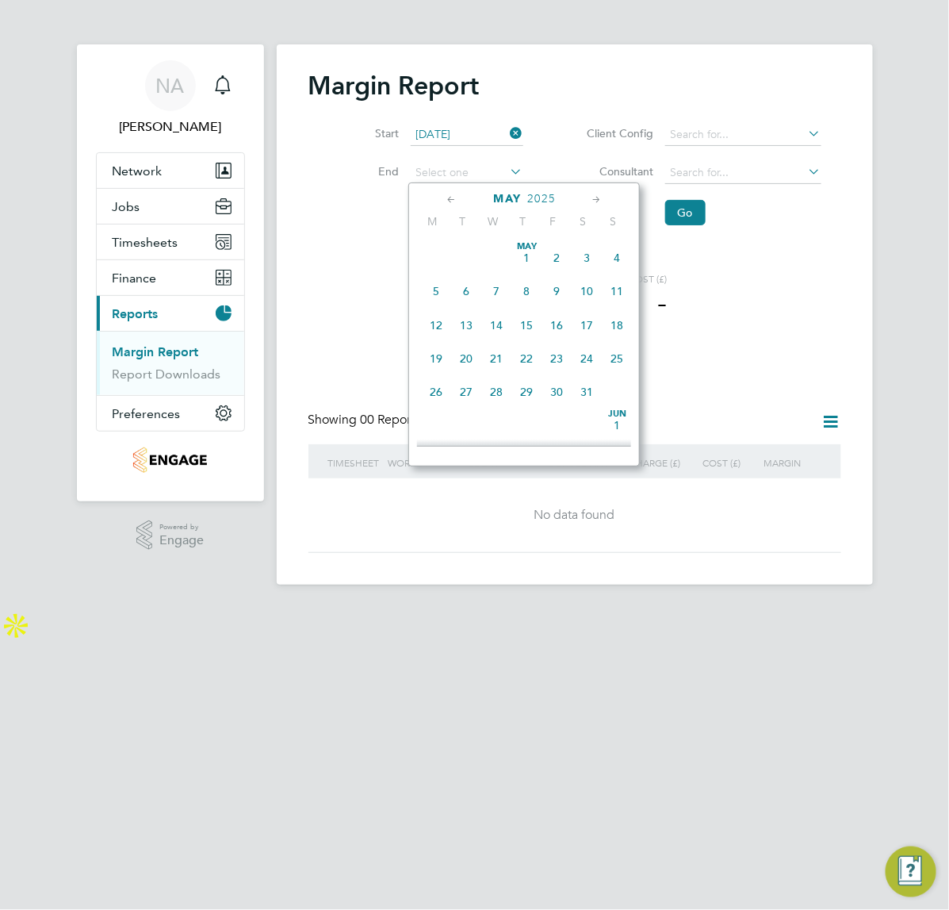
click at [617, 327] on span "18" at bounding box center [617, 325] width 30 height 30
type input "[DATE]"
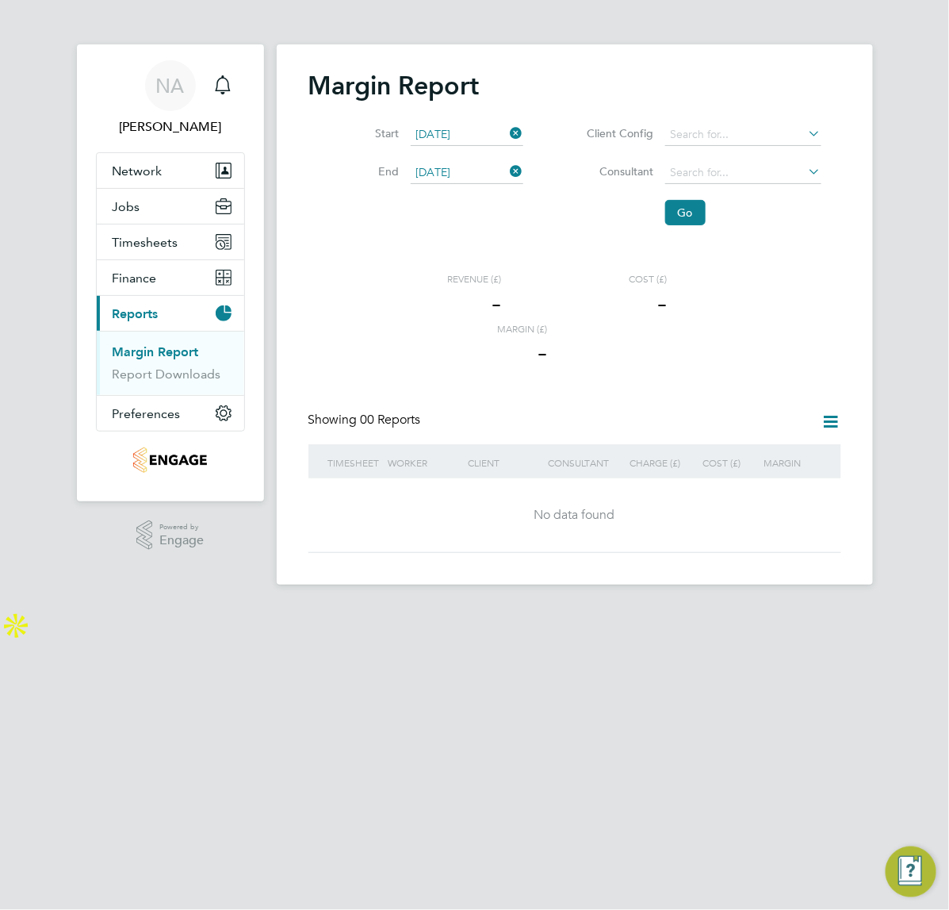
click at [760, 263] on div "Margin Report Start [DATE] End [DATE] Client Config Consultant Go Revenue (£) -…" at bounding box center [574, 311] width 533 height 483
click at [660, 213] on li "Go" at bounding box center [692, 212] width 298 height 41
click at [676, 210] on button "Go" at bounding box center [685, 212] width 40 height 25
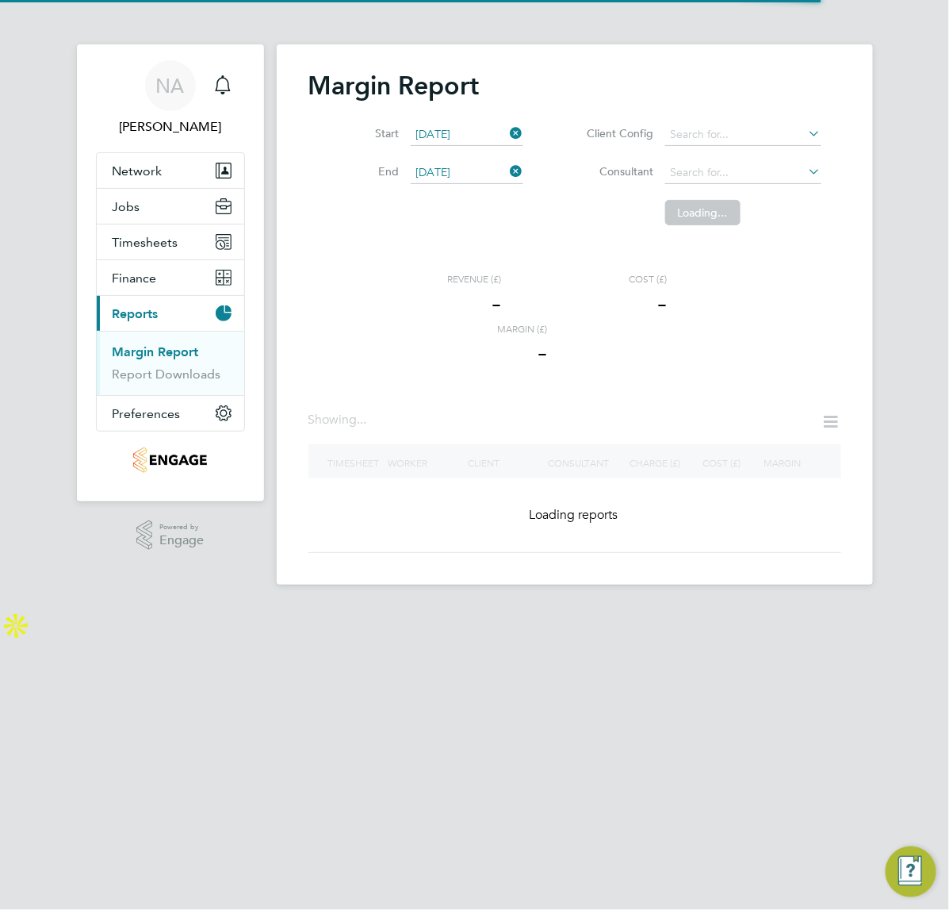
click at [835, 5] on app-barbie "Margin Report Start [DATE] End [DATE] Client Config Consultant Loading... Reven…" at bounding box center [588, 292] width 622 height 584
click at [42, 52] on div "NA Nicola Arch Notifications Applications: Network Team Members Businesses Site…" at bounding box center [474, 305] width 949 height 610
click at [504, 213] on div "Start [DATE] End [DATE] Client Config Consultant Loading..." at bounding box center [574, 170] width 533 height 125
